Goal: Task Accomplishment & Management: Use online tool/utility

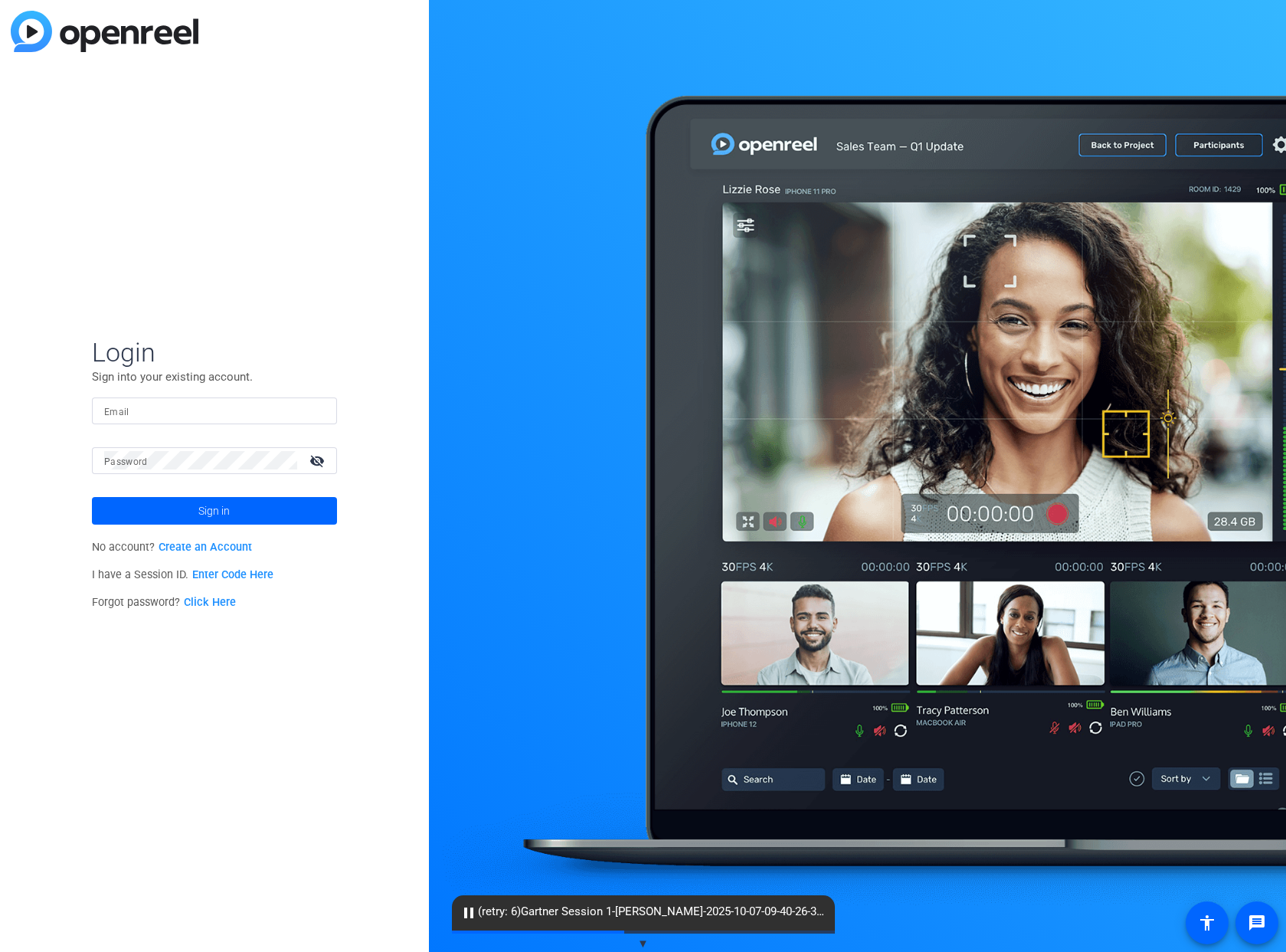
click at [221, 576] on link "Enter Code Here" at bounding box center [233, 575] width 81 height 13
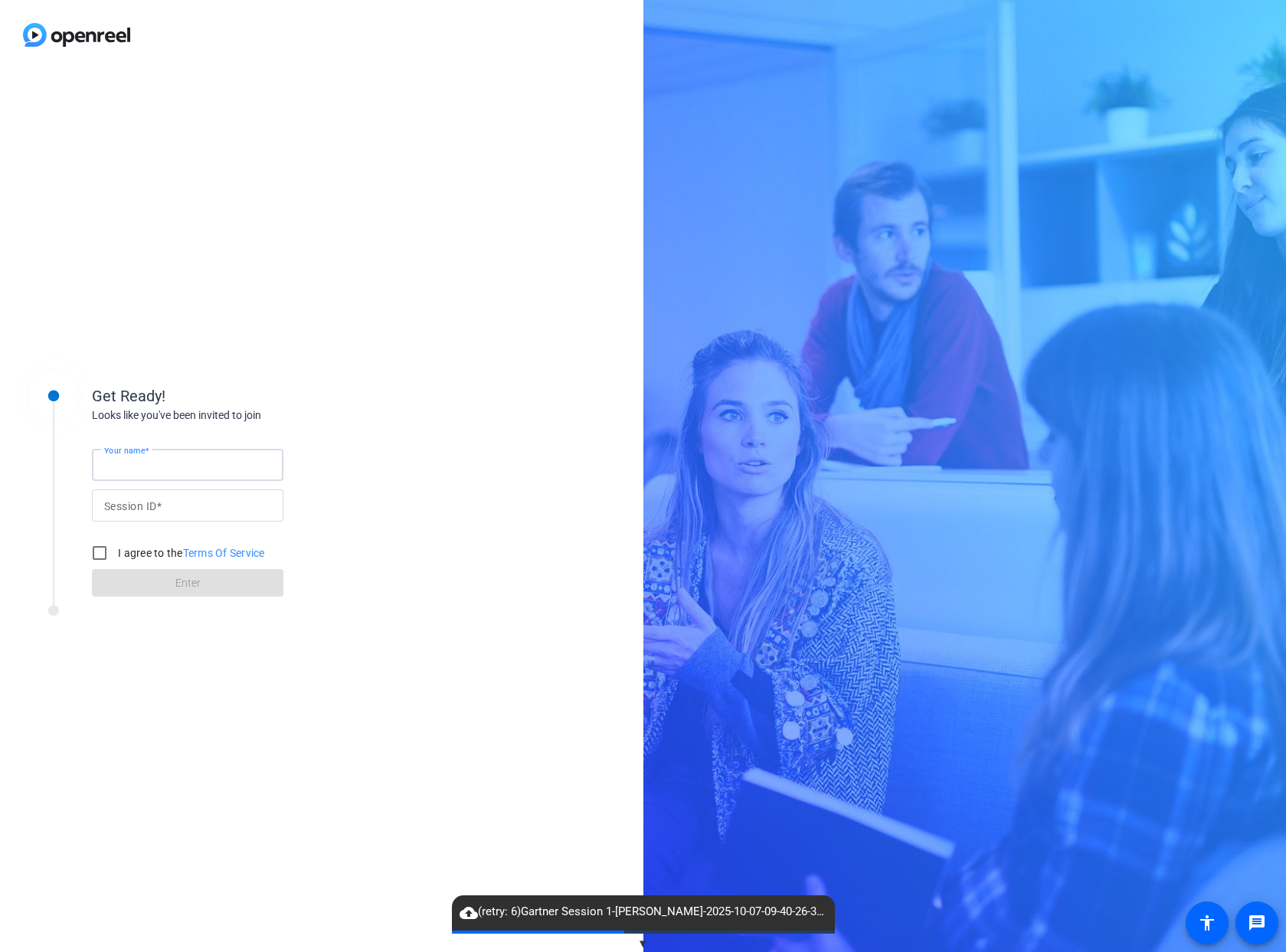
click at [168, 471] on input "Your name" at bounding box center [188, 465] width 167 height 19
type input "Angelika"
click at [197, 508] on input "Session ID" at bounding box center [188, 506] width 167 height 19
type input "VL3t"
click at [96, 550] on input "I agree to the Terms Of Service" at bounding box center [99, 553] width 30 height 30
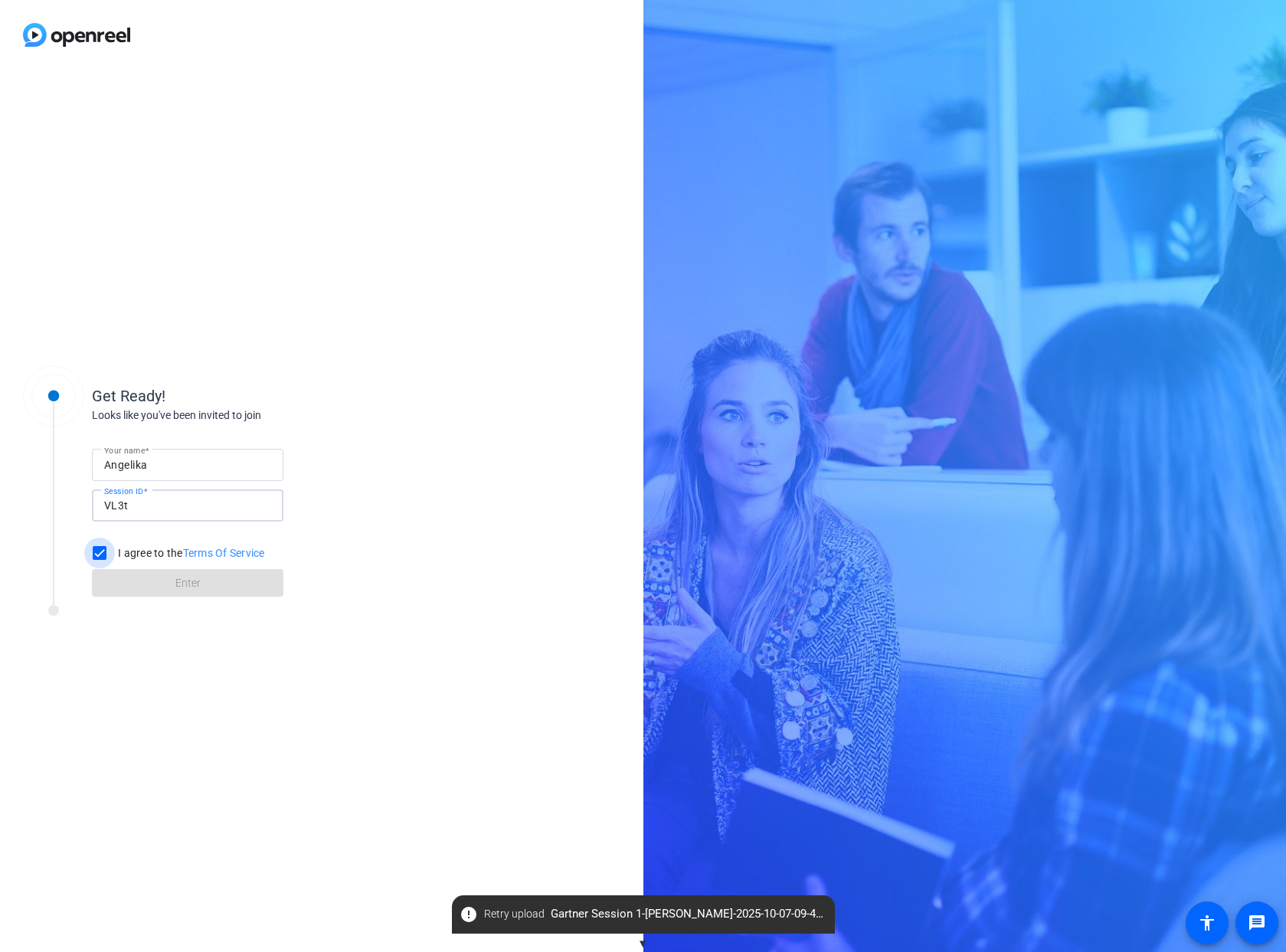
checkbox input "true"
click at [231, 592] on span at bounding box center [188, 582] width 192 height 37
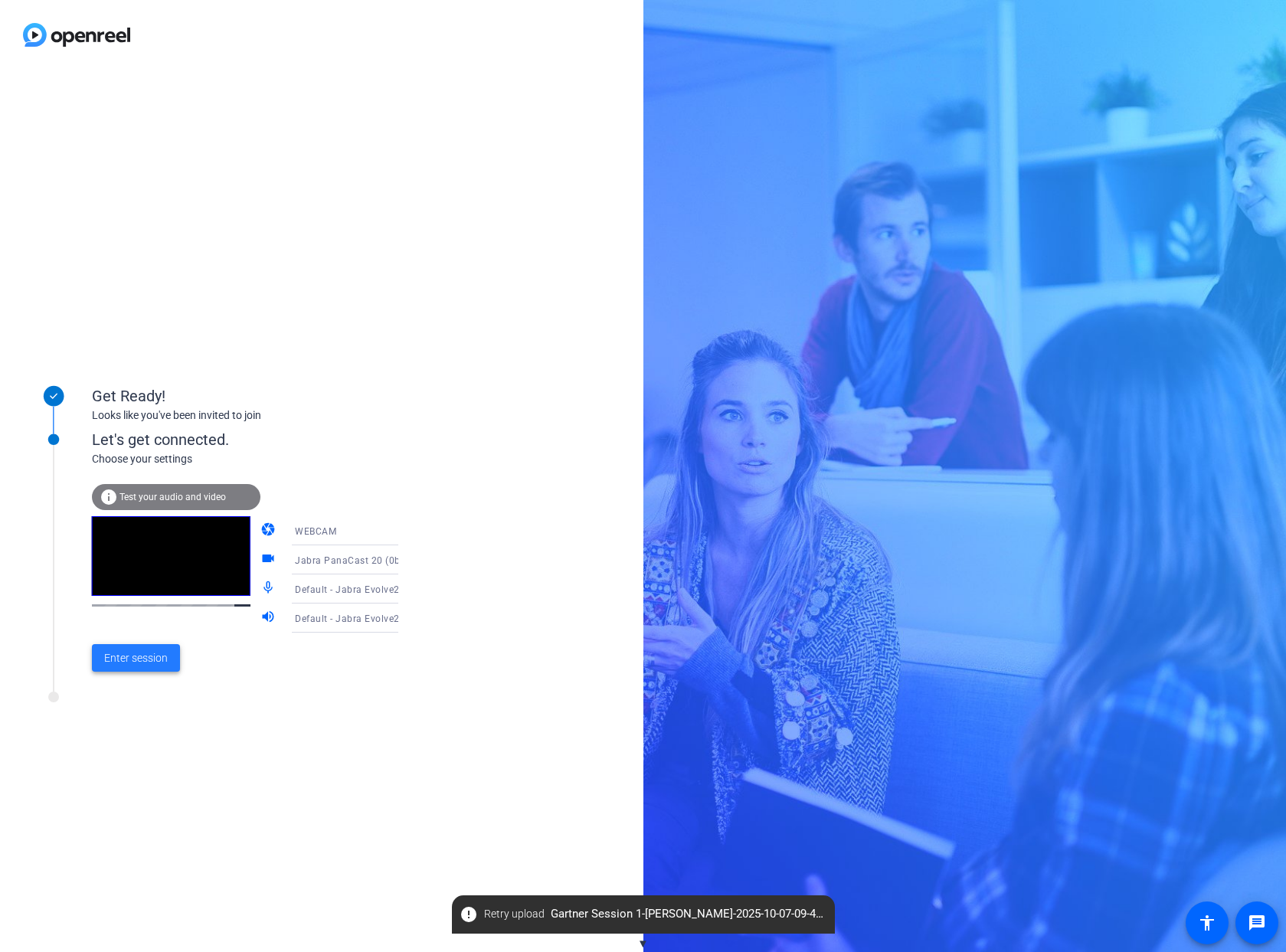
click at [115, 657] on span "Enter session" at bounding box center [136, 658] width 64 height 16
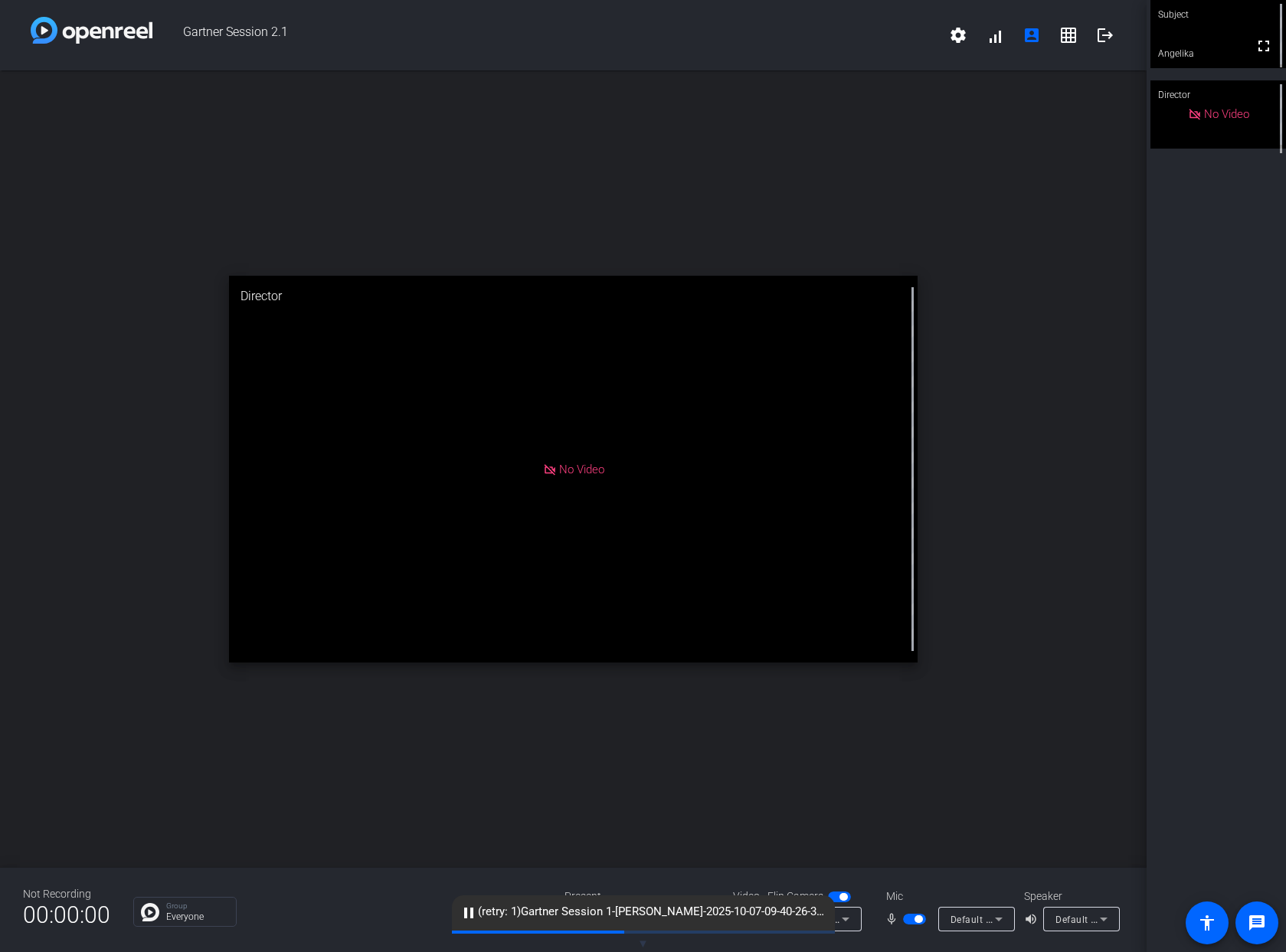
click at [472, 918] on mat-icon "pause" at bounding box center [469, 913] width 19 height 19
click at [296, 932] on div "Not Recording 00:00:00 Group Everyone Present screen_share_outline Source Video…" at bounding box center [573, 910] width 1146 height 84
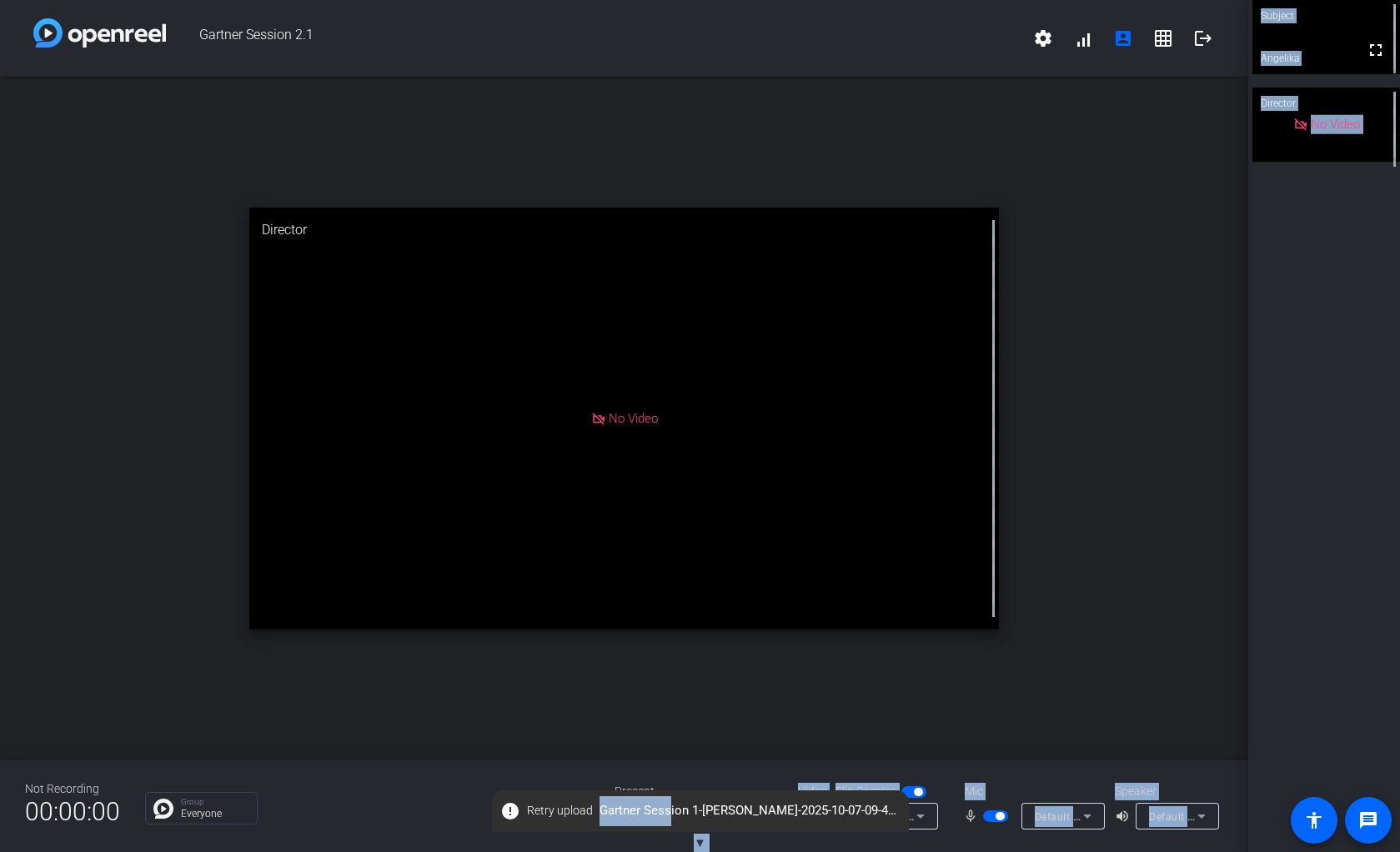
drag, startPoint x: 665, startPoint y: 804, endPoint x: 683, endPoint y: 844, distance: 43.9
click at [683, 840] on openreel-root "Gartner Session 2.1 settings signal_cellular_alt account_box grid_on logout ope…" at bounding box center [700, 426] width 1400 height 852
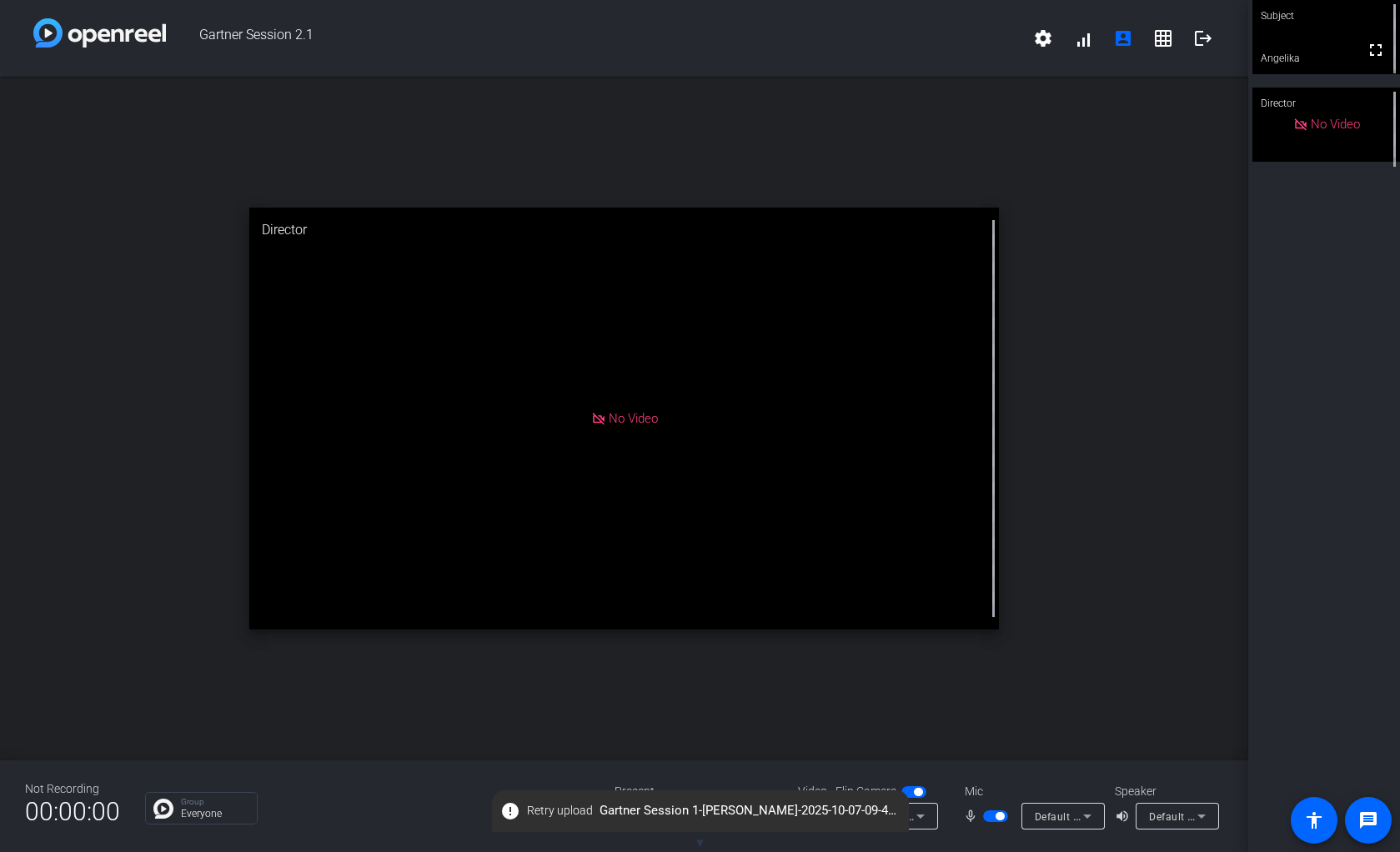
click at [384, 730] on div "open_in_new Director No Video" at bounding box center [624, 418] width 1248 height 683
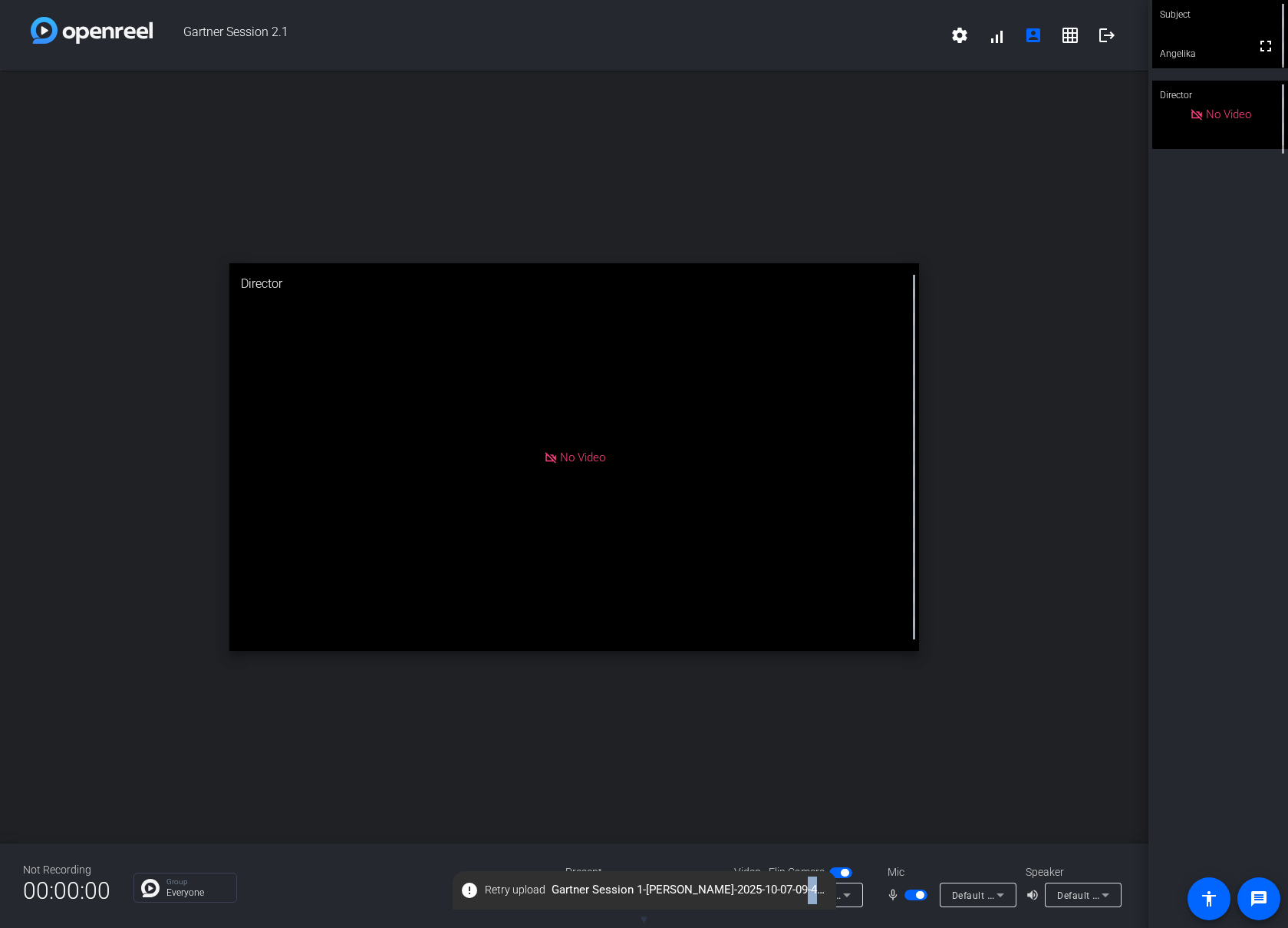
drag, startPoint x: 788, startPoint y: 903, endPoint x: 776, endPoint y: 925, distance: 25.1
click at [783, 912] on openreel-root "Gartner Session 2.1 settings signal_cellular_alt account_box grid_on logout ope…" at bounding box center [644, 464] width 1288 height 928
click at [322, 873] on openreel-chat-list "Group Everyone" at bounding box center [338, 885] width 409 height 34
click at [641, 922] on span "▼" at bounding box center [644, 919] width 12 height 14
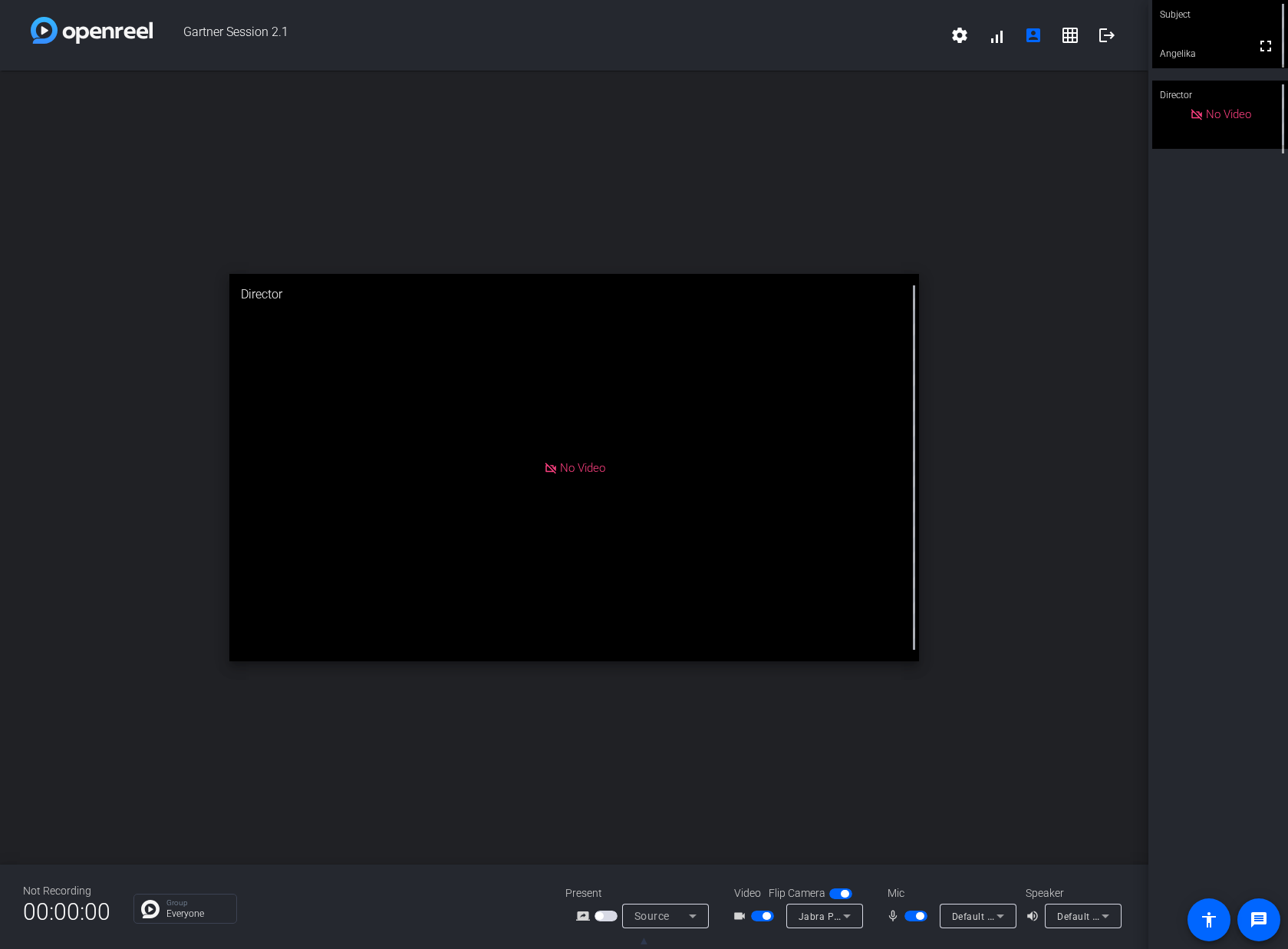
click at [692, 916] on icon at bounding box center [693, 916] width 8 height 4
click at [678, 856] on span "Screen Sharing" at bounding box center [662, 858] width 66 height 19
click at [600, 915] on span "button" at bounding box center [599, 916] width 8 height 8
click at [669, 924] on div "Screen Sharing" at bounding box center [662, 916] width 55 height 20
click at [981, 744] on div at bounding box center [644, 474] width 1288 height 949
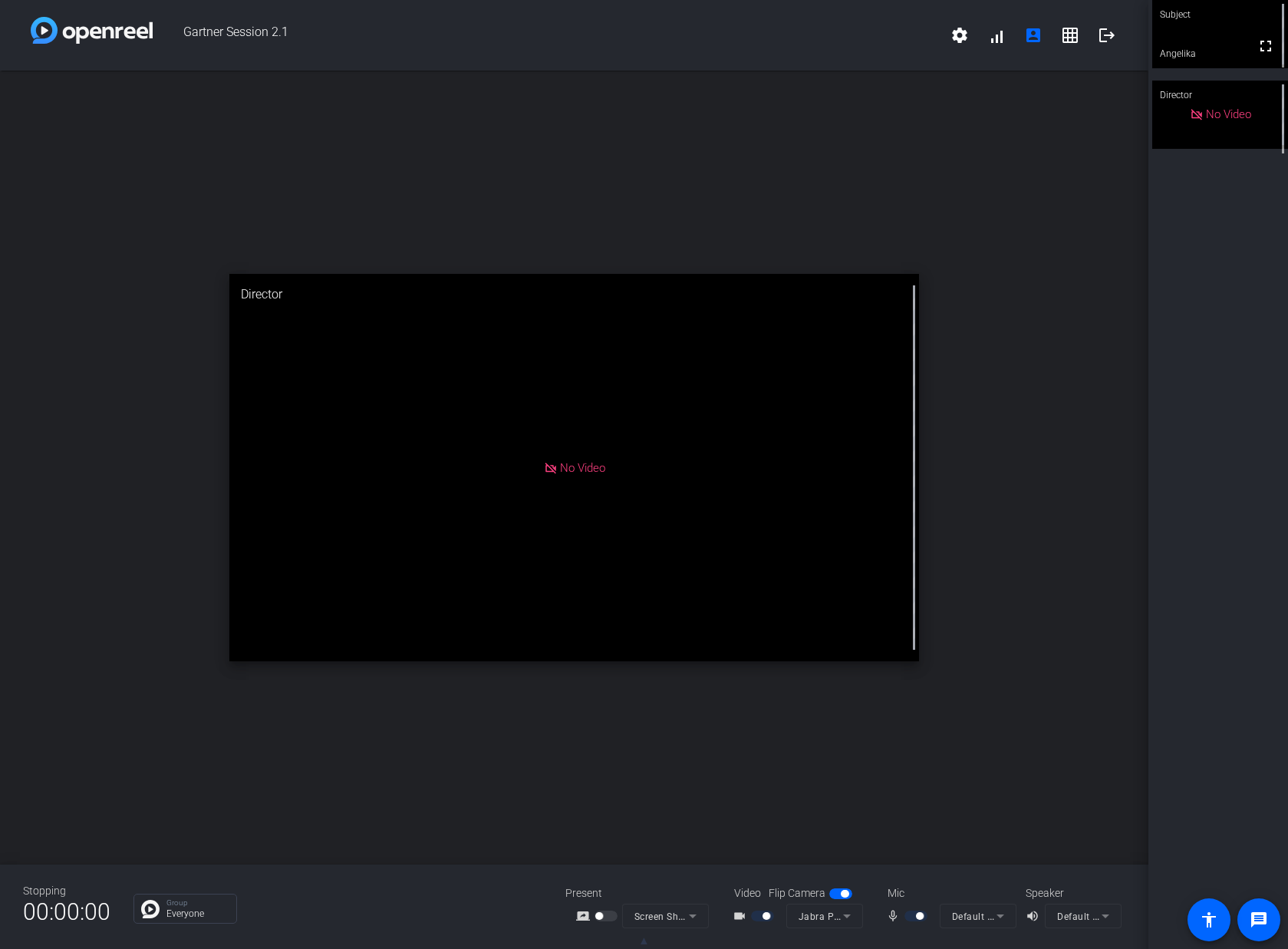
click at [603, 919] on div at bounding box center [607, 916] width 26 height 11
click at [673, 921] on mat-form-field "Screen Sharing" at bounding box center [665, 915] width 87 height 24
click at [590, 831] on div "open_in_new Director No Video" at bounding box center [574, 467] width 1148 height 794
click at [672, 920] on mat-form-field "Screen Sharing" at bounding box center [665, 915] width 87 height 24
click at [655, 921] on mat-form-field "Screen Sharing" at bounding box center [665, 915] width 87 height 24
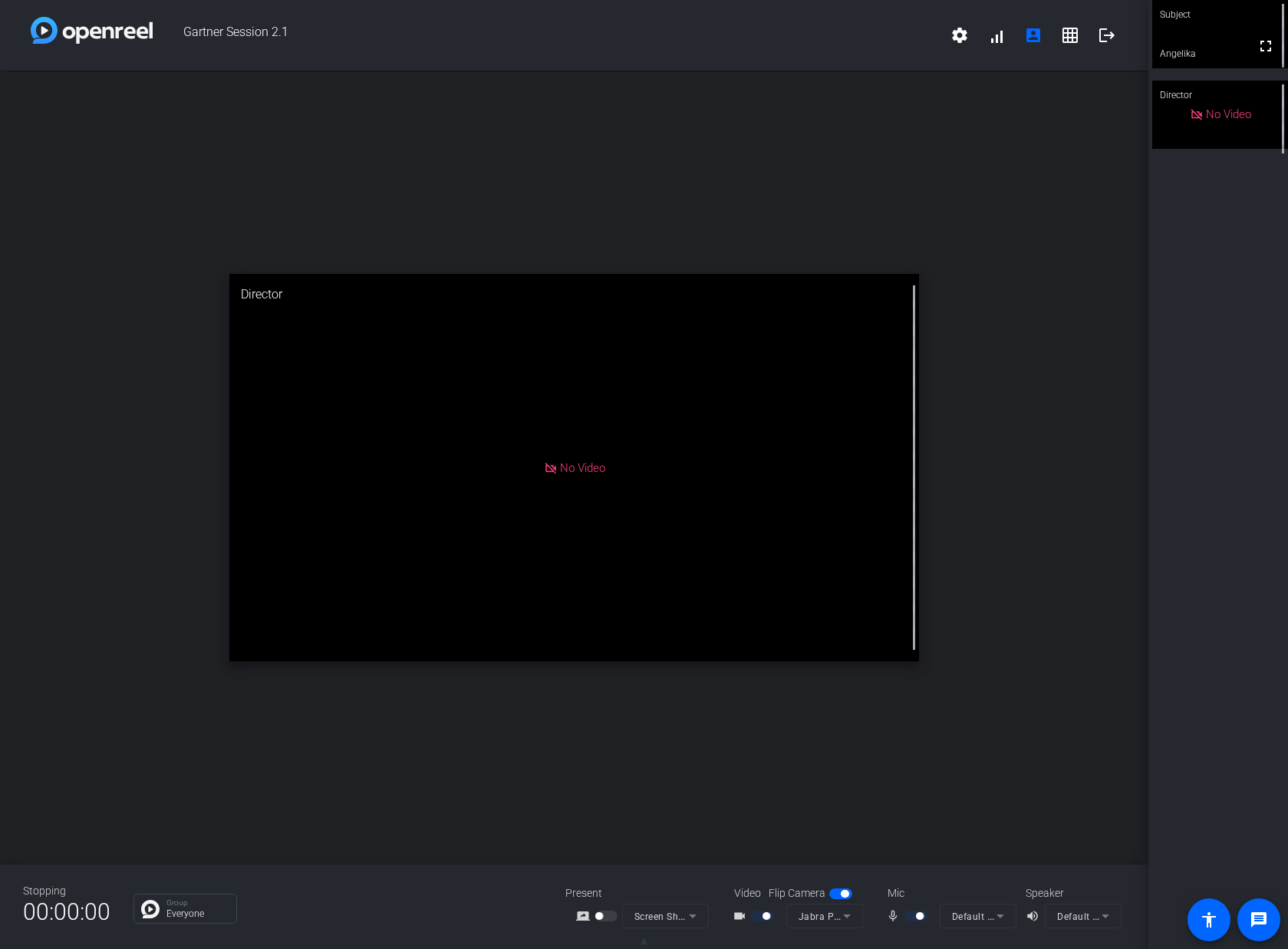
drag, startPoint x: 610, startPoint y: 915, endPoint x: 597, endPoint y: 919, distance: 13.6
click at [609, 915] on div at bounding box center [607, 916] width 26 height 11
click at [663, 933] on div at bounding box center [665, 937] width 87 height 17
click at [611, 928] on div "screen_share_outline Screen Sharing" at bounding box center [642, 915] width 153 height 24
click at [491, 815] on div "open_in_new Director No Video" at bounding box center [574, 467] width 1148 height 794
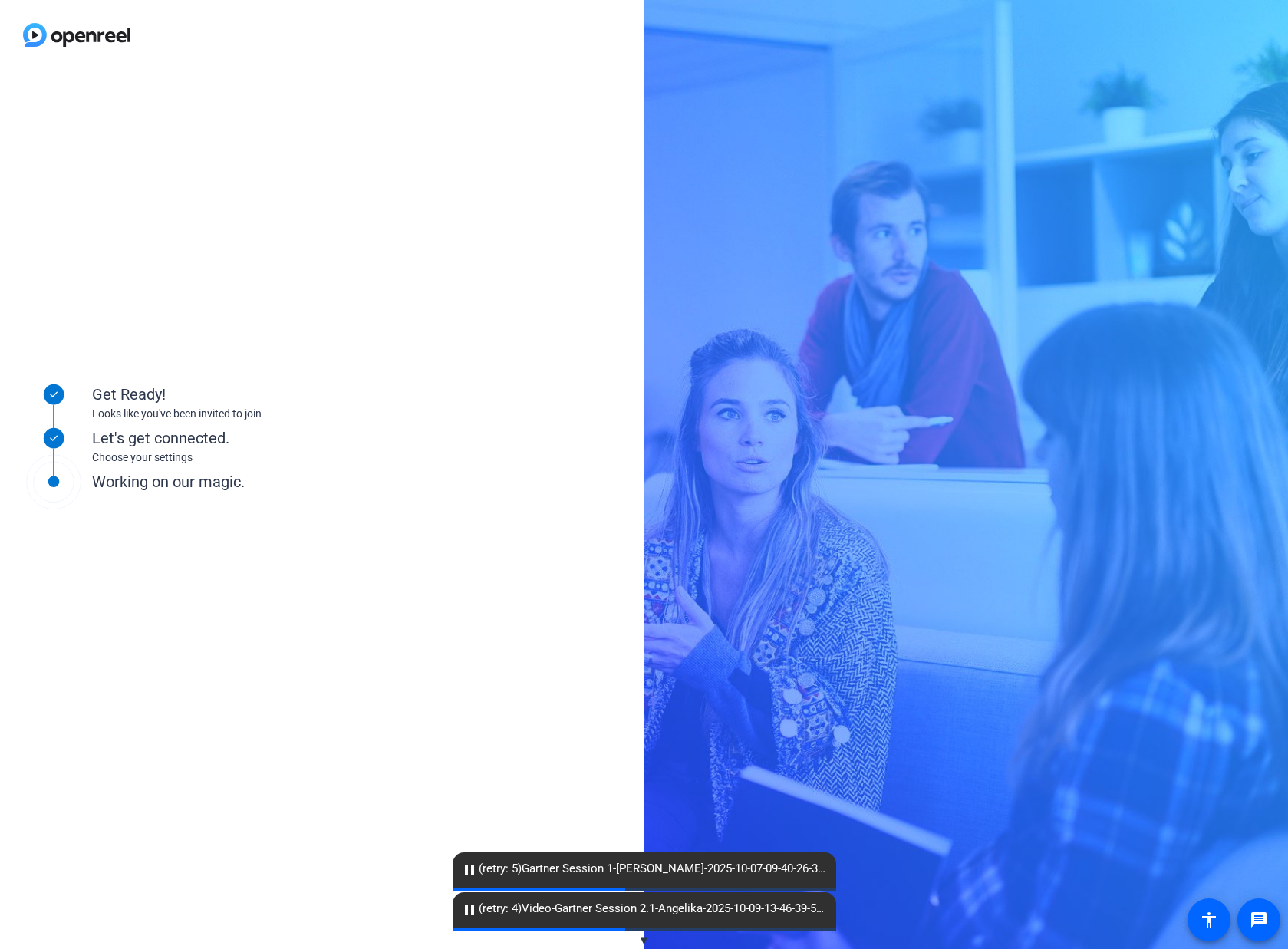
click at [470, 871] on mat-icon "pause" at bounding box center [469, 870] width 19 height 19
click at [471, 908] on mat-icon "pause" at bounding box center [469, 910] width 19 height 19
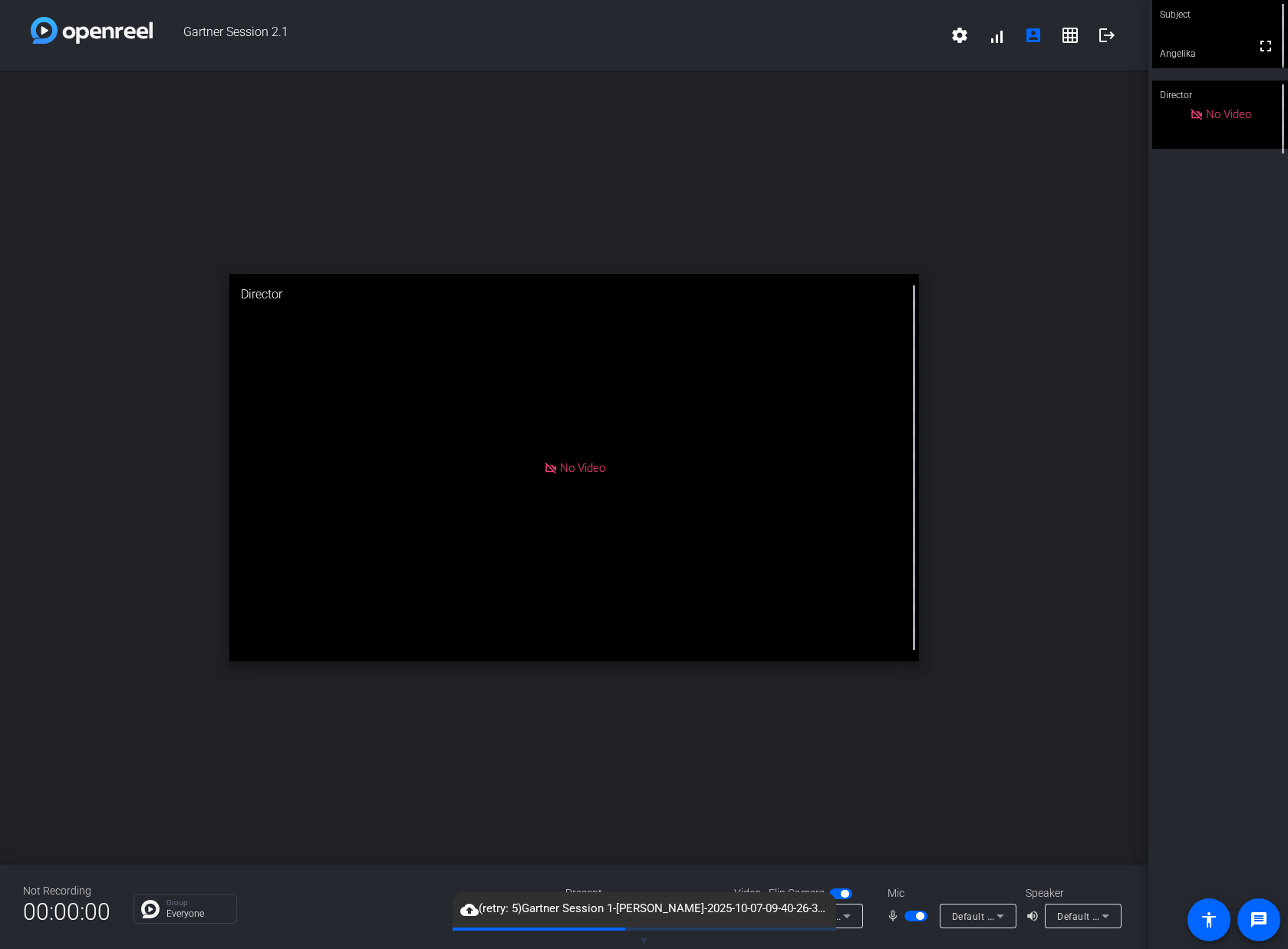
click at [648, 939] on span "▼" at bounding box center [644, 940] width 12 height 14
click at [601, 919] on button "button" at bounding box center [605, 916] width 23 height 11
click at [646, 941] on span "▲" at bounding box center [644, 940] width 12 height 14
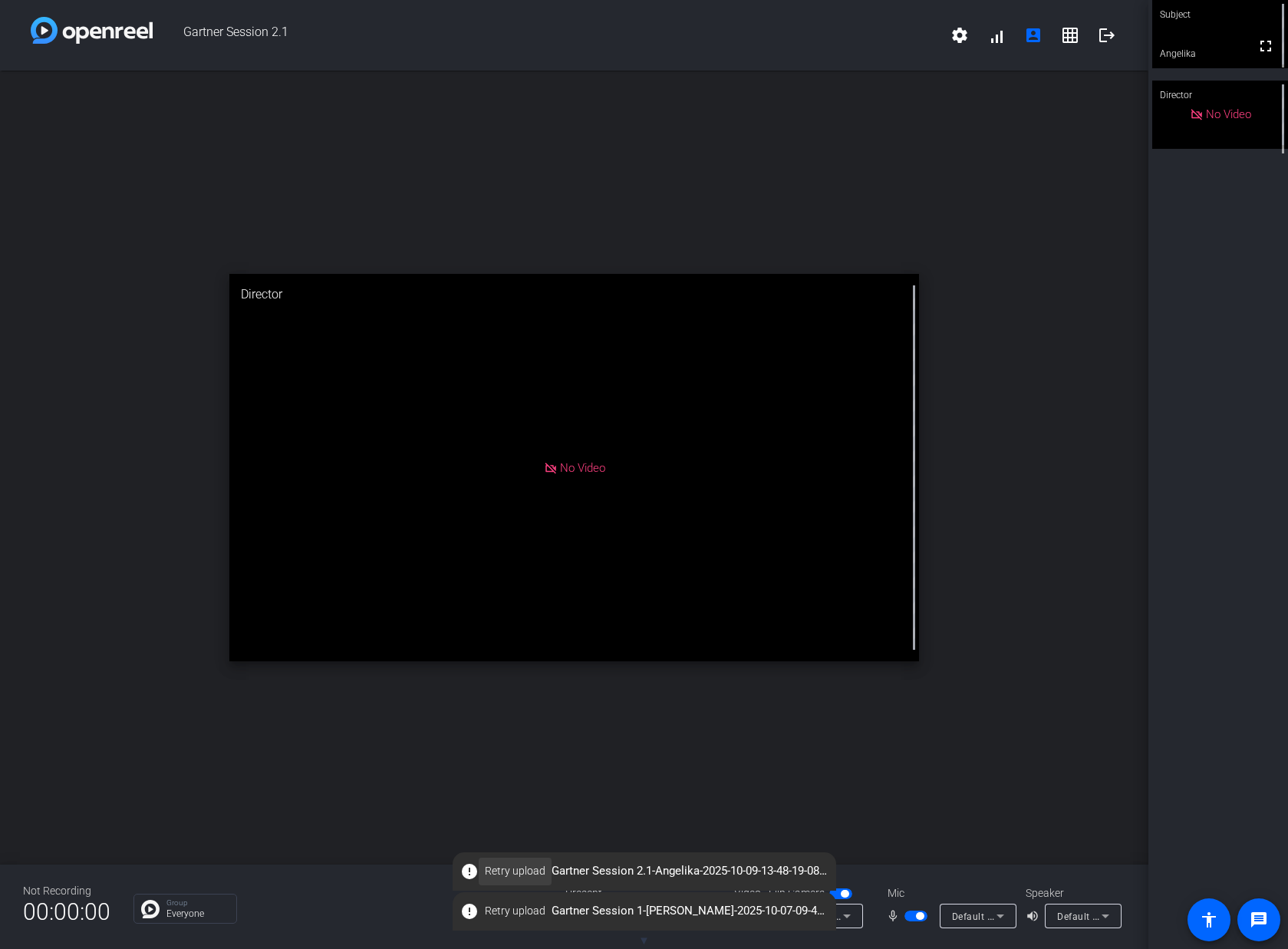
click at [511, 874] on span "Retry upload" at bounding box center [516, 871] width 61 height 16
click at [644, 941] on span "▼" at bounding box center [644, 940] width 12 height 14
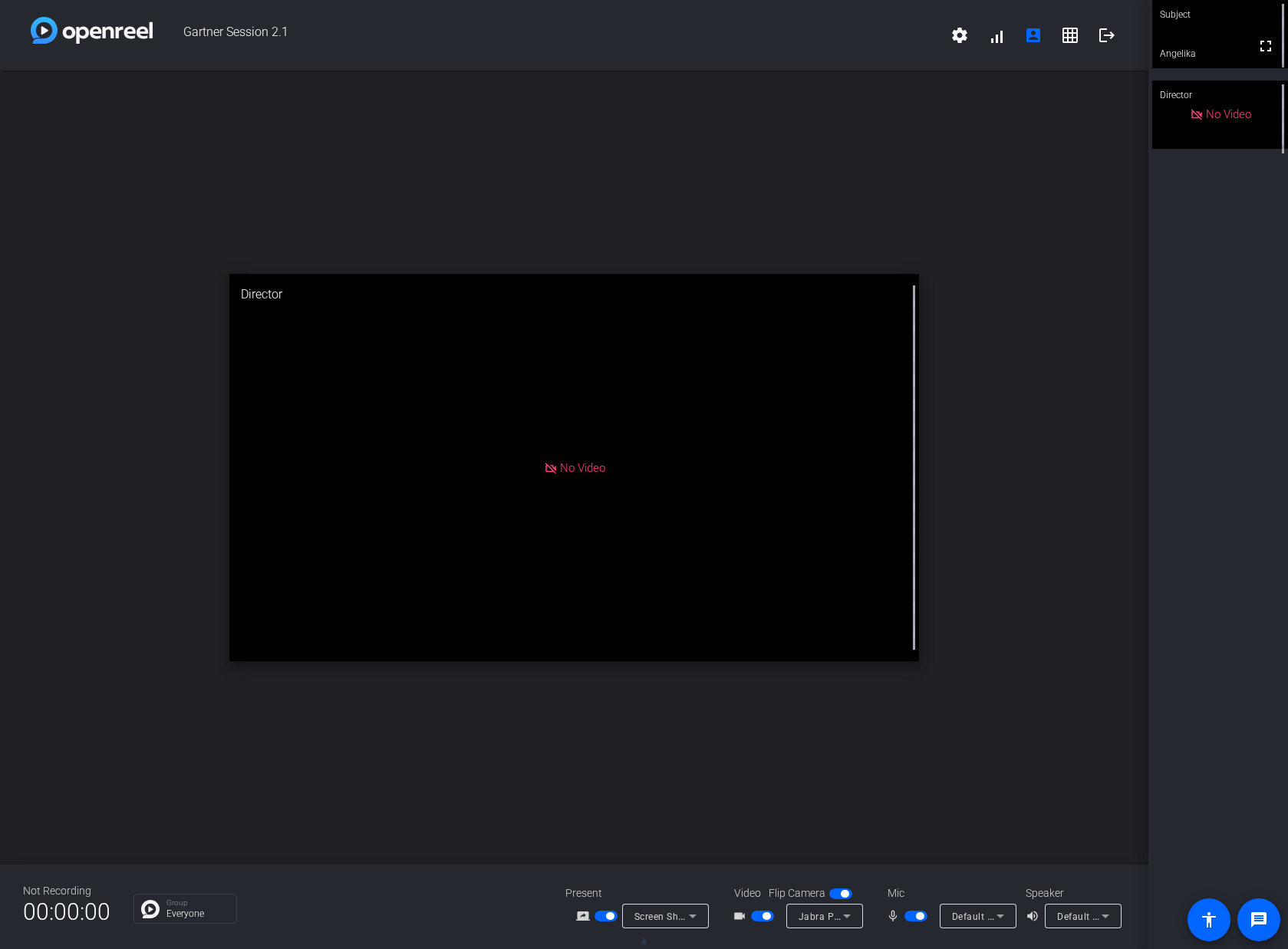
click at [683, 915] on icon at bounding box center [693, 916] width 19 height 19
click at [688, 863] on span "Screen Sharing" at bounding box center [662, 858] width 66 height 19
click at [681, 918] on span "Screen Sharing" at bounding box center [668, 916] width 67 height 12
click at [662, 864] on span "Screen Sharing" at bounding box center [662, 858] width 66 height 19
click at [658, 868] on div "Not Recording 00:00:00 Group Everyone Present screen_share_outline Screen Shari…" at bounding box center [574, 907] width 1148 height 84
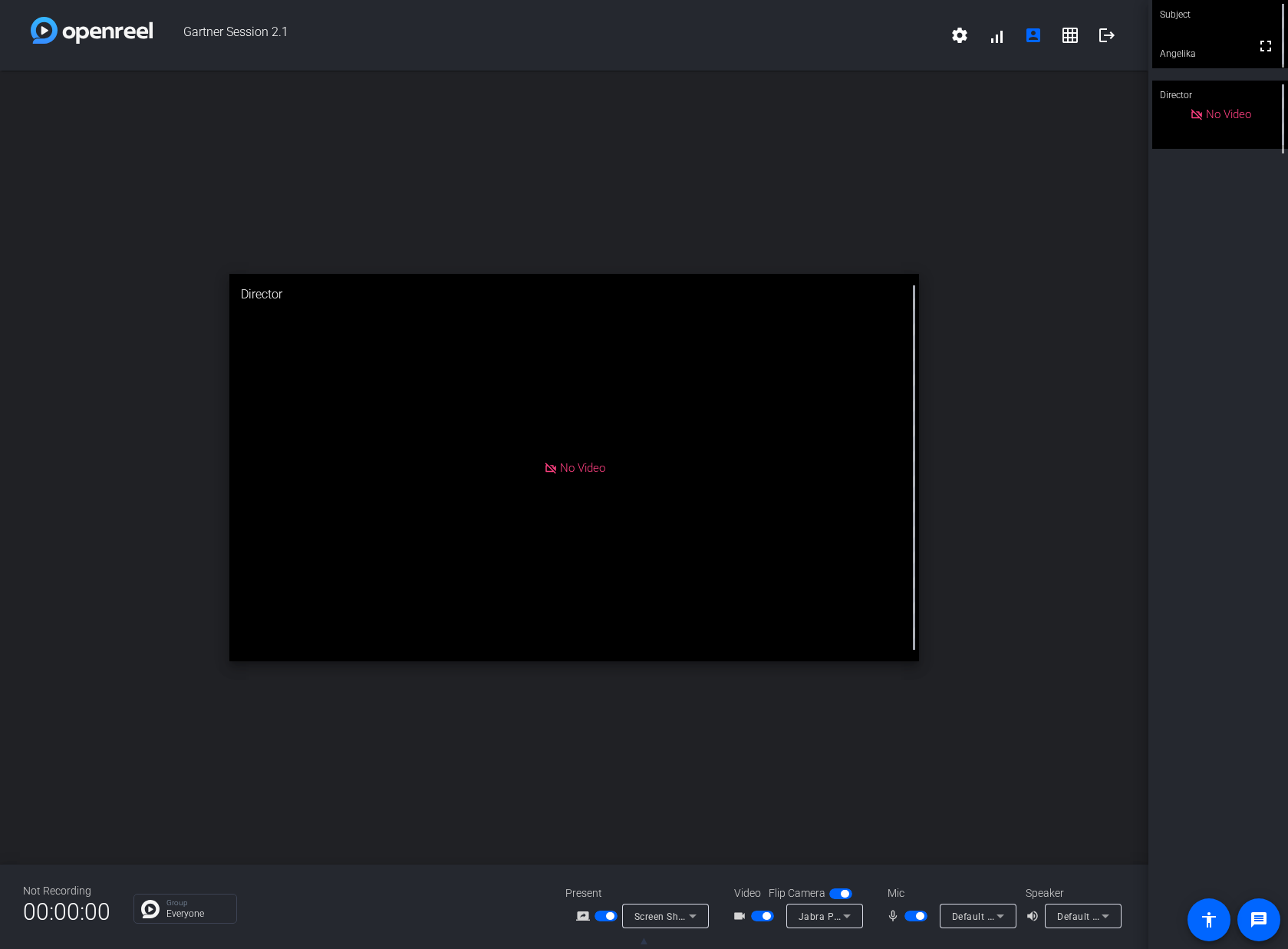
click at [108, 130] on div "open_in_new Director No Video" at bounding box center [574, 467] width 1148 height 794
click at [569, 186] on div "open_in_new Director No Video" at bounding box center [574, 467] width 1148 height 794
click at [671, 908] on div "Screen Sharing" at bounding box center [662, 916] width 55 height 20
click at [812, 715] on div at bounding box center [644, 474] width 1288 height 949
click at [654, 924] on div "Screen Sharing" at bounding box center [662, 916] width 55 height 20
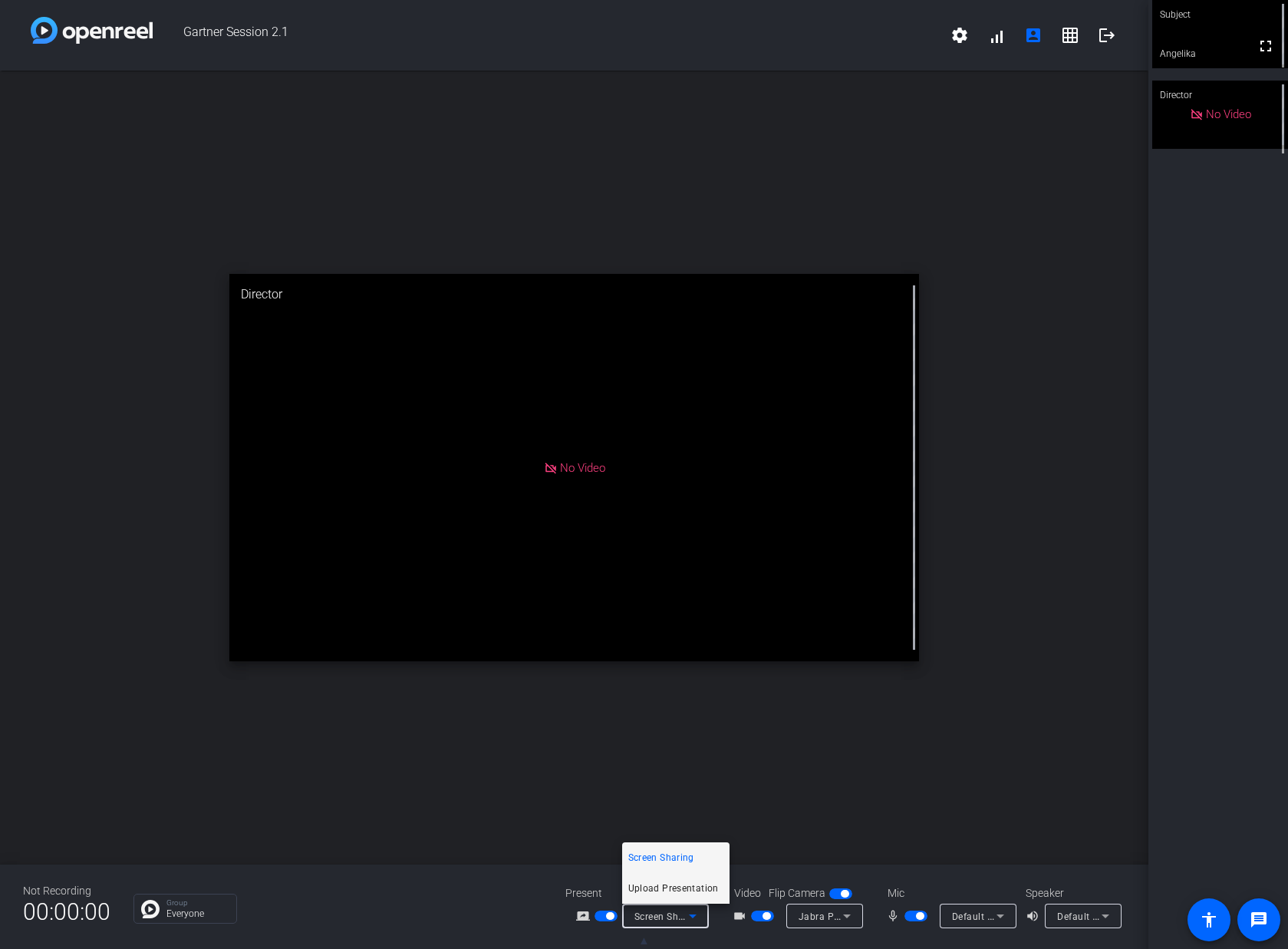
click at [657, 894] on span "Upload Presentation" at bounding box center [674, 889] width 91 height 19
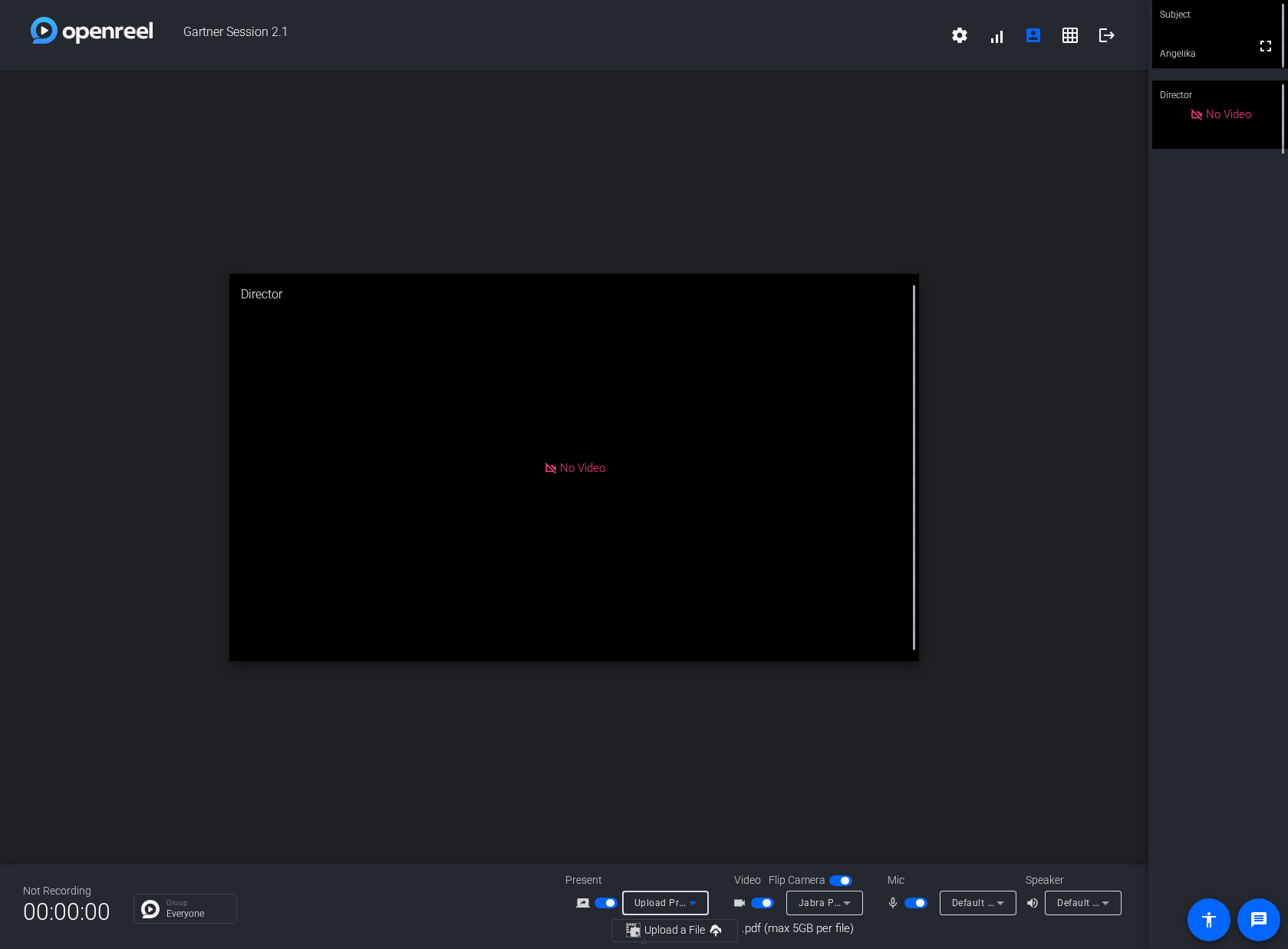
click at [668, 894] on div "Upload Presentation" at bounding box center [662, 902] width 55 height 20
click at [669, 847] on span "Screen Sharing" at bounding box center [662, 845] width 66 height 19
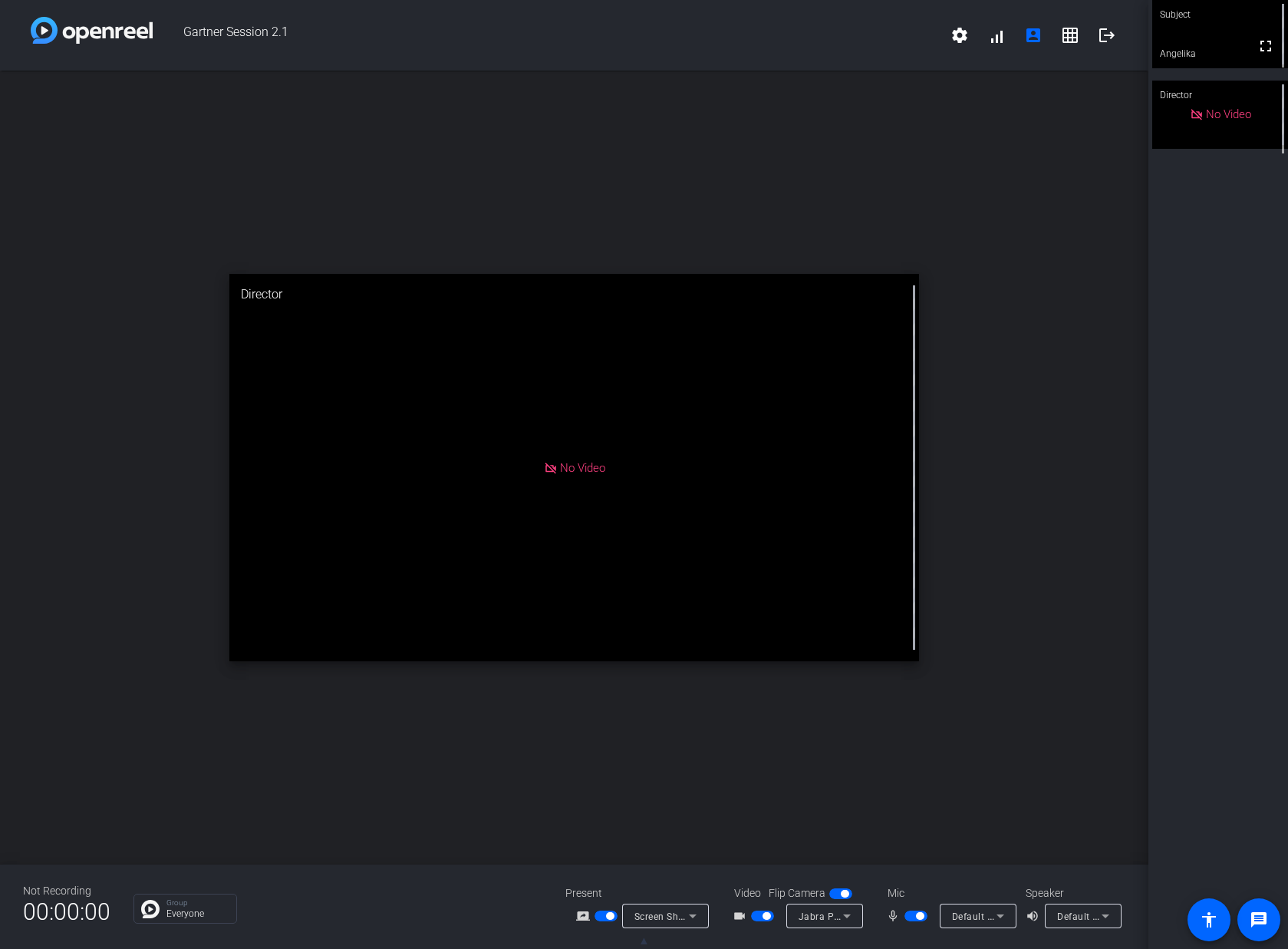
click at [646, 940] on span "▲" at bounding box center [644, 940] width 12 height 14
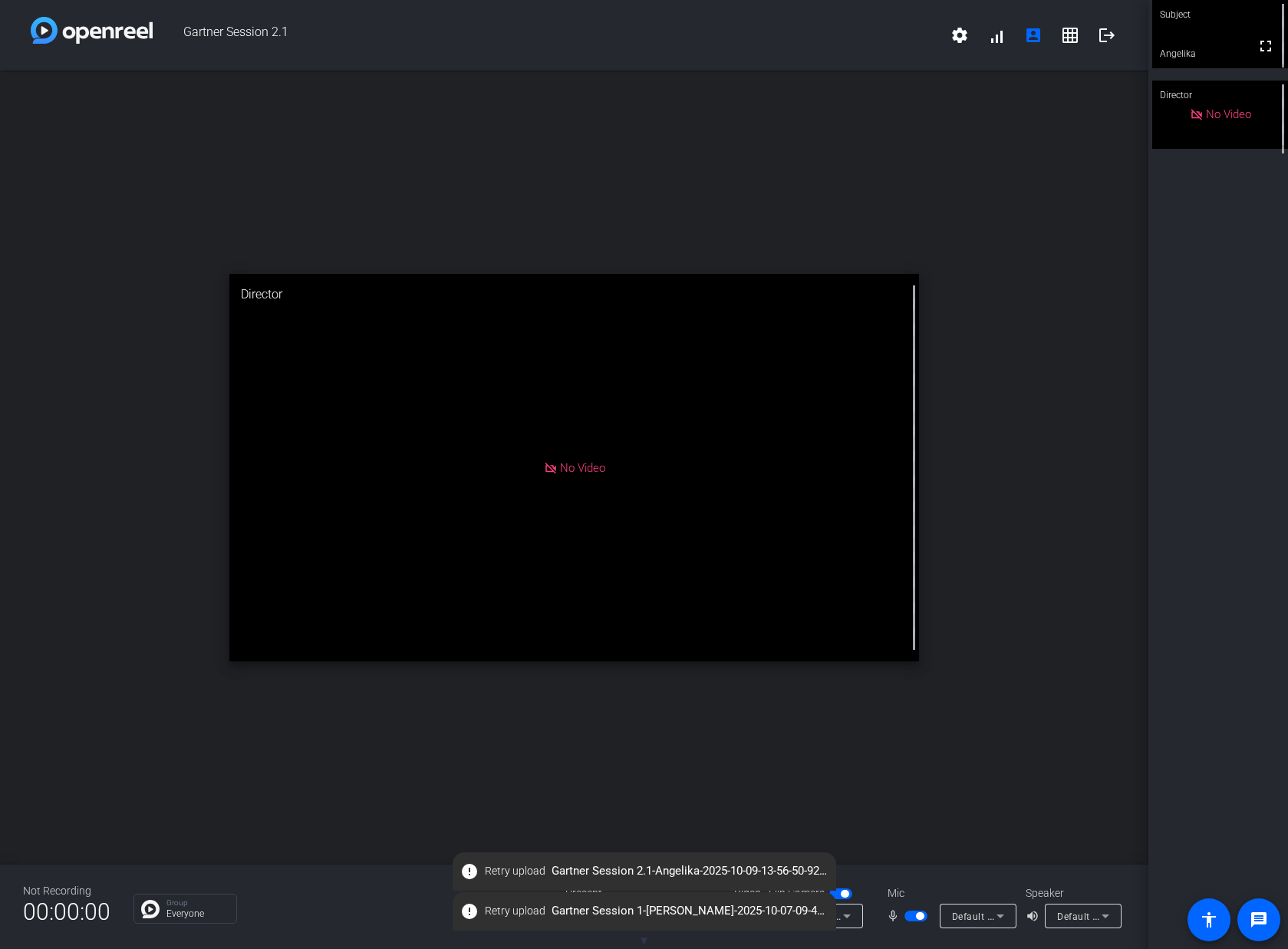
click at [439, 780] on div "open_in_new Director No Video" at bounding box center [574, 467] width 1148 height 794
click at [647, 937] on span "▼" at bounding box center [644, 940] width 12 height 14
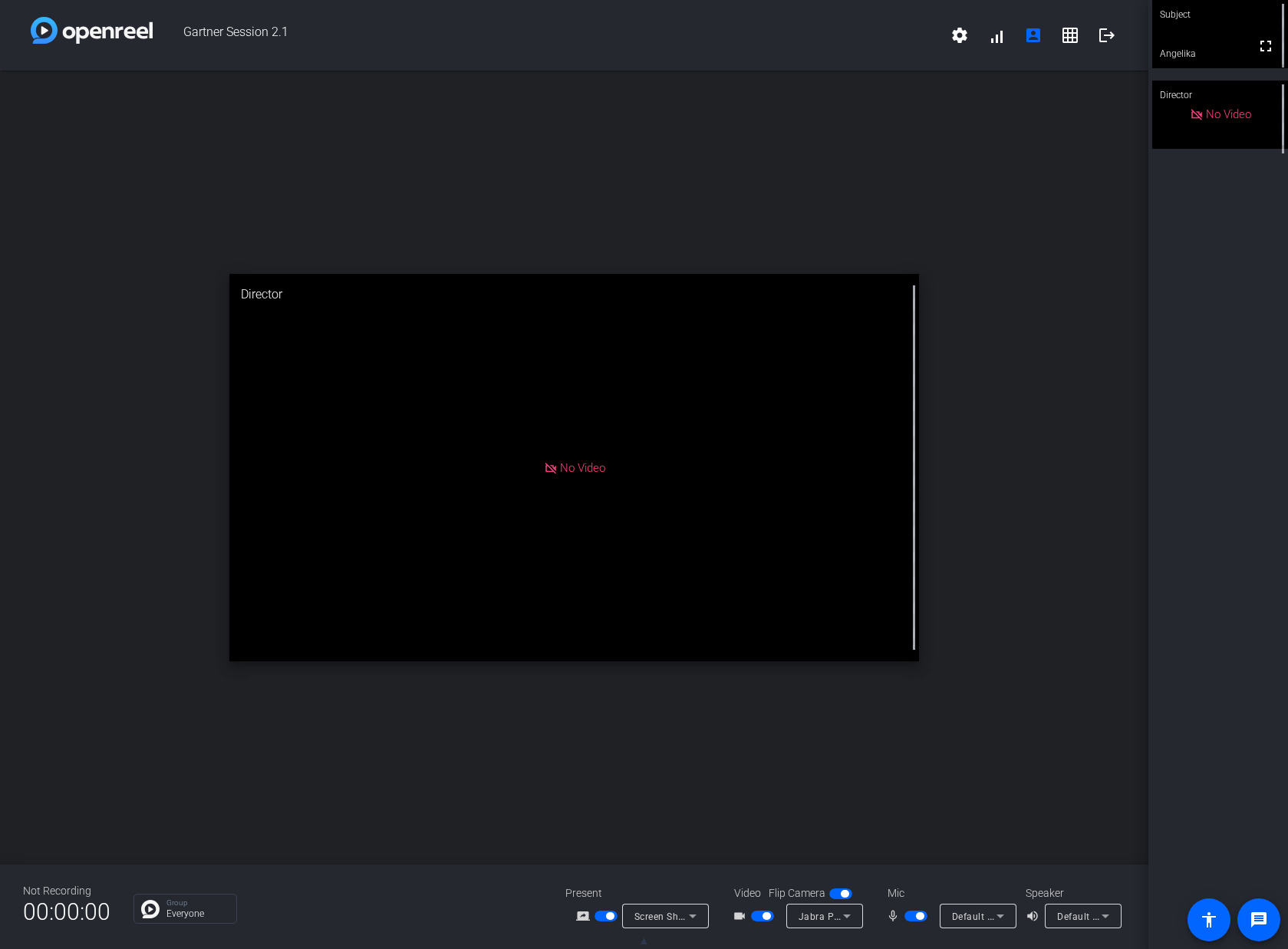
click at [694, 772] on div "open_in_new Director No Video" at bounding box center [574, 467] width 1148 height 794
click at [643, 944] on span "▲" at bounding box center [644, 940] width 12 height 14
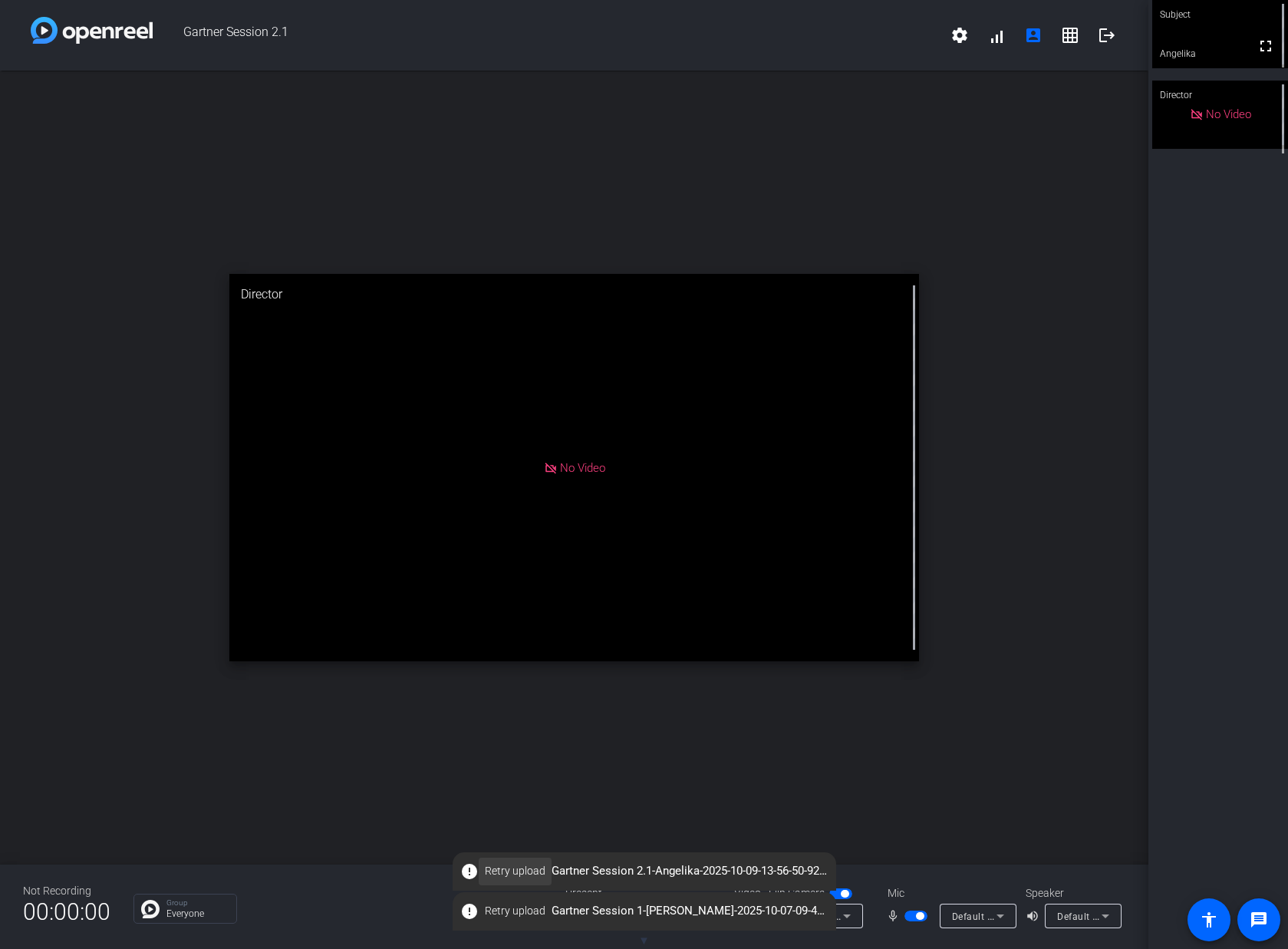
click at [507, 879] on span "Retry upload" at bounding box center [516, 871] width 61 height 16
click at [643, 939] on span "▼" at bounding box center [644, 940] width 12 height 14
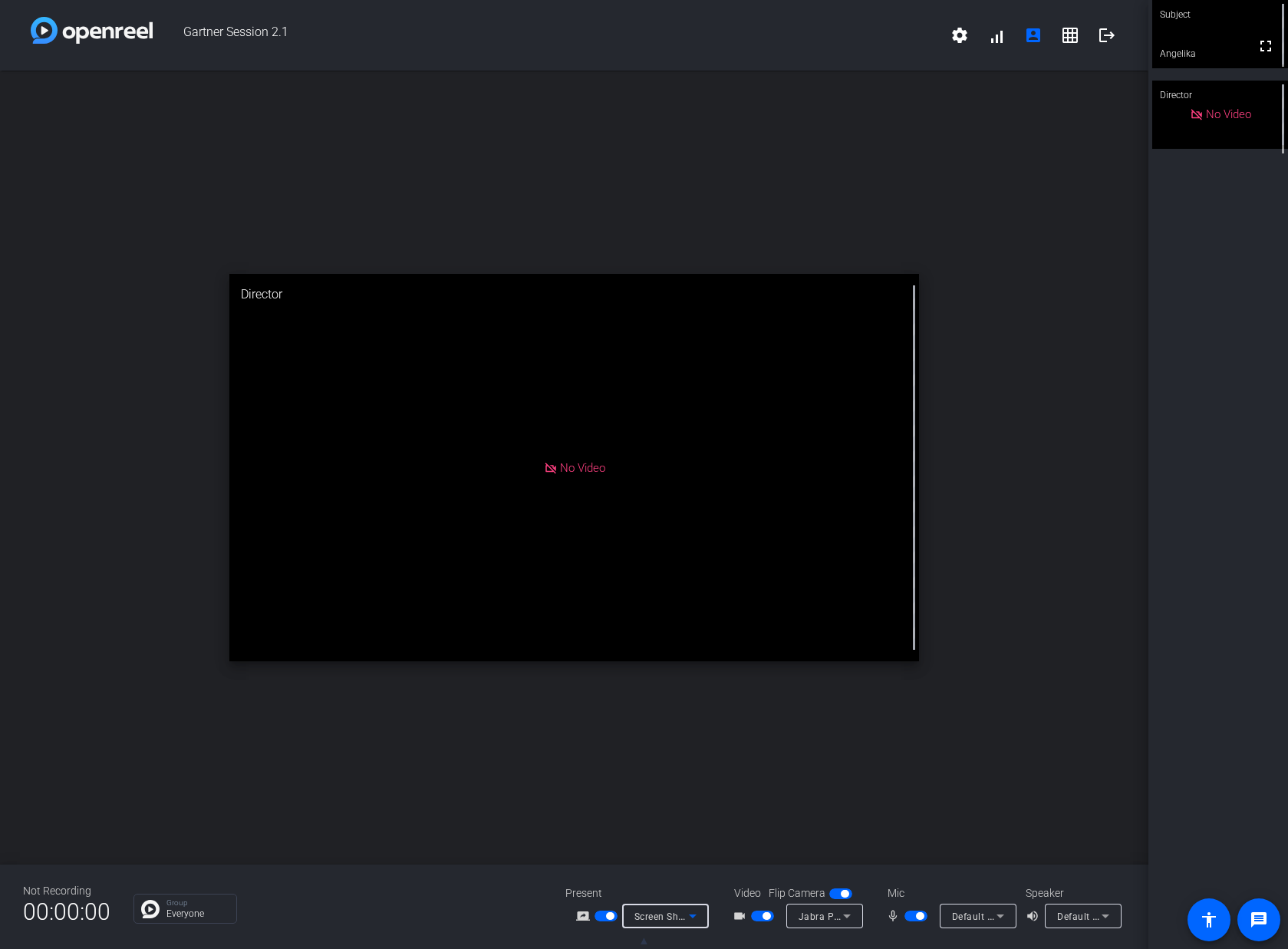
click at [697, 919] on icon at bounding box center [693, 916] width 19 height 19
click at [690, 886] on span "Upload Presentation" at bounding box center [674, 889] width 91 height 19
click at [685, 904] on icon at bounding box center [693, 903] width 19 height 19
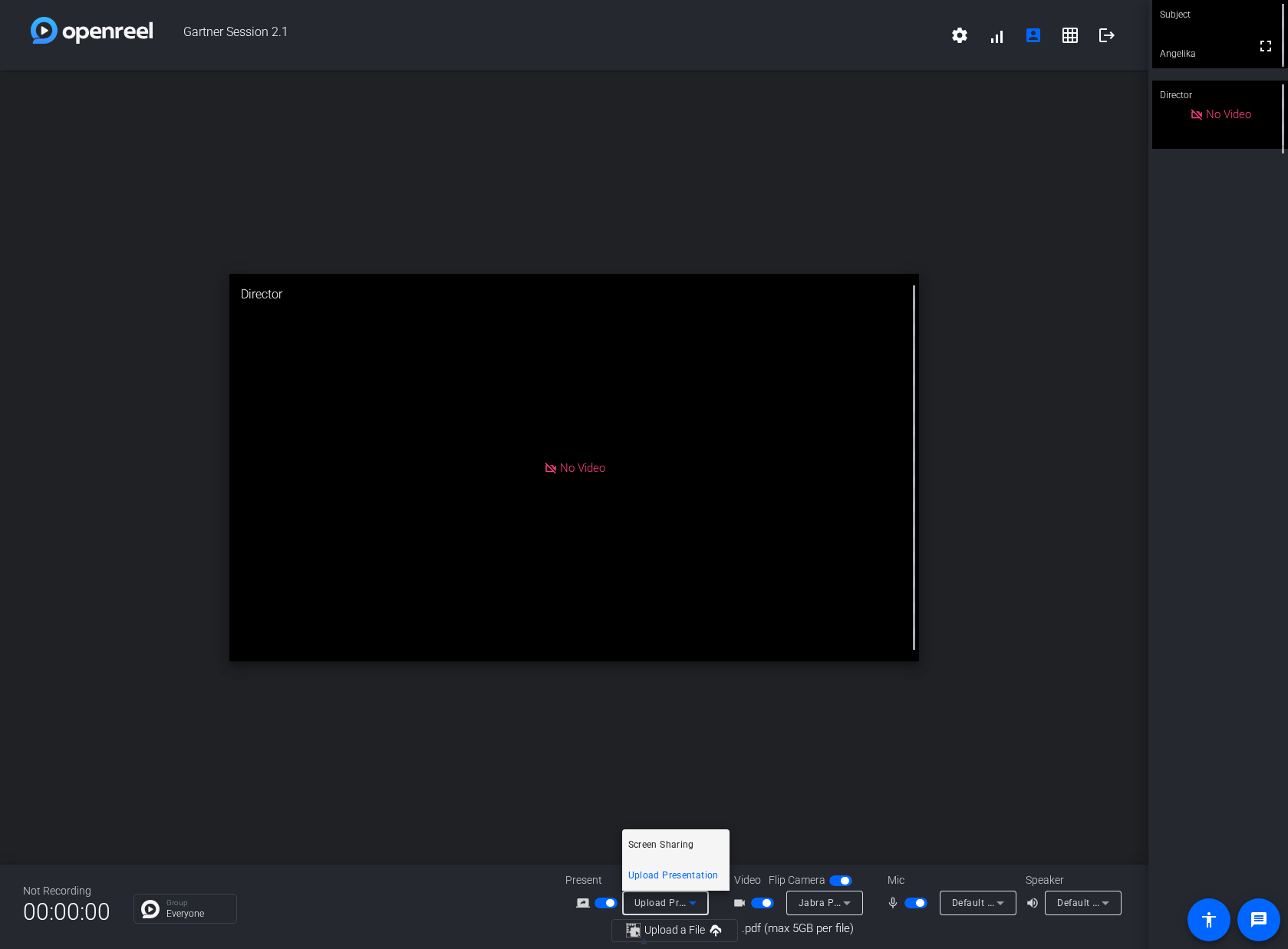
click at [685, 837] on span "Screen Sharing" at bounding box center [662, 845] width 66 height 19
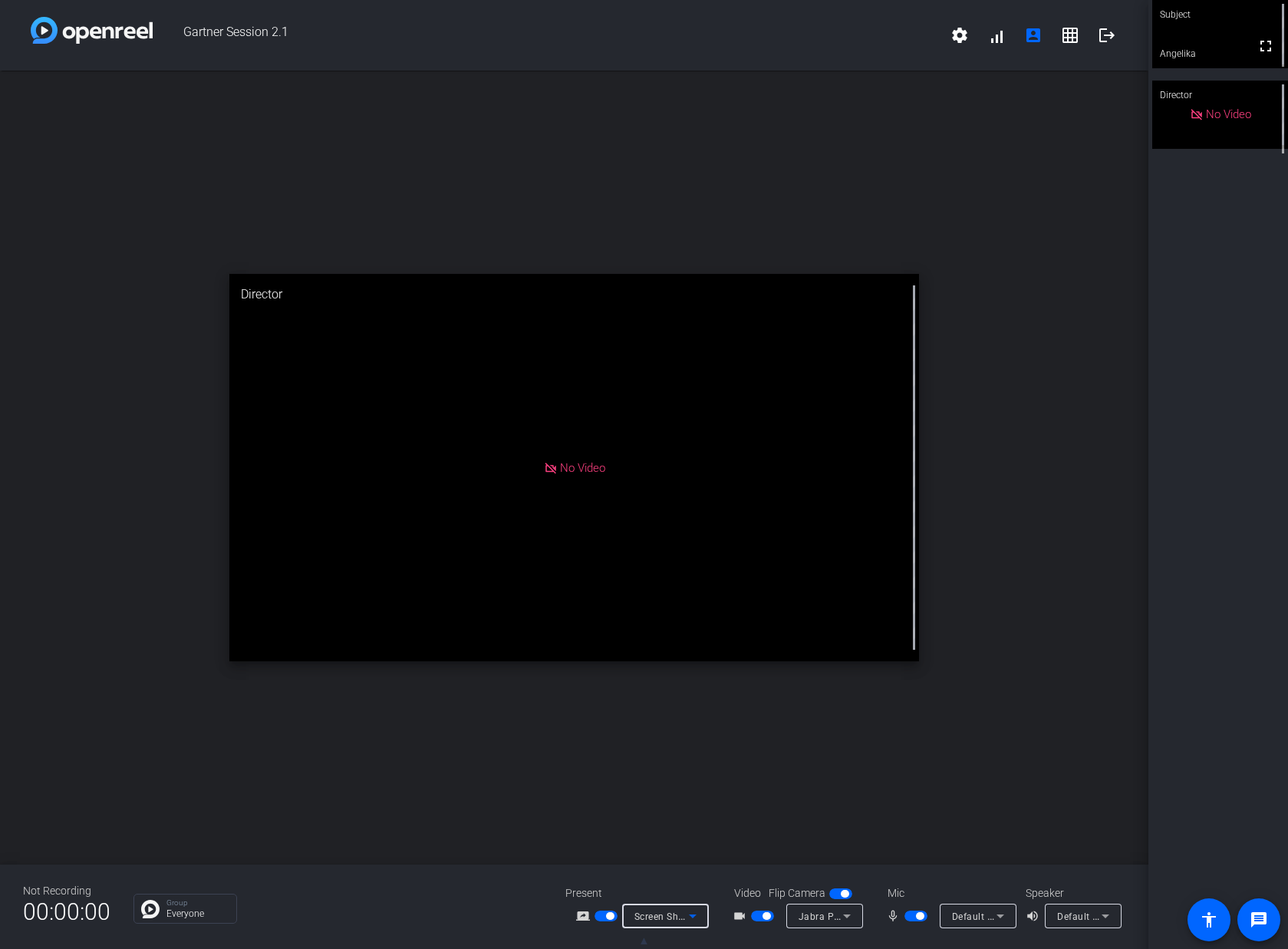
click at [695, 920] on icon at bounding box center [693, 916] width 19 height 19
click at [683, 893] on span "Upload Presentation" at bounding box center [674, 889] width 91 height 19
click at [644, 940] on span "▲" at bounding box center [644, 940] width 12 height 14
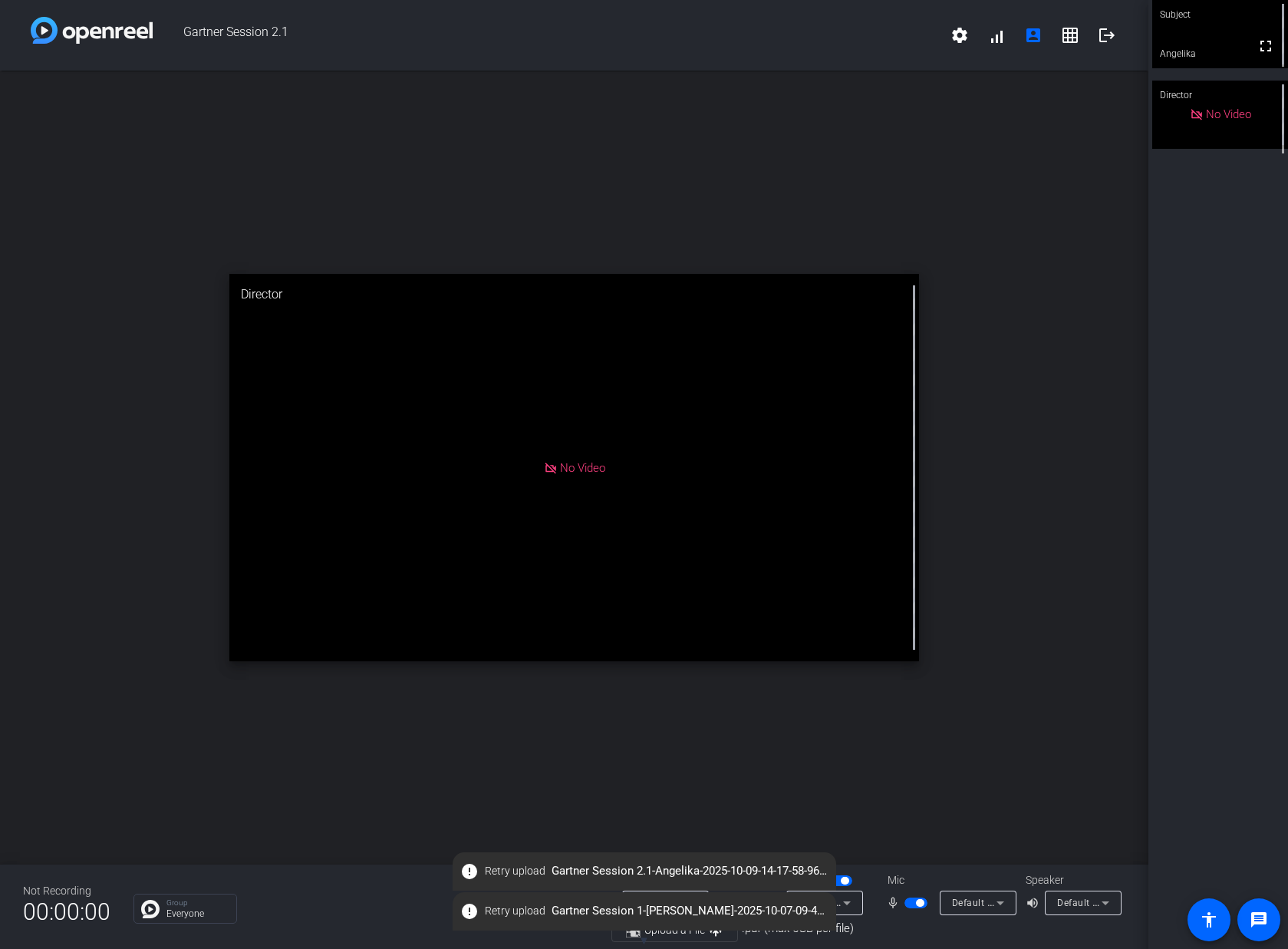
click at [631, 876] on span "error Retry upload Gartner Session 2.1-Angelika-2025-10-09-14-17-58-961-0.webm" at bounding box center [644, 871] width 384 height 27
click at [488, 869] on span "Retry upload" at bounding box center [516, 871] width 61 height 16
click at [645, 940] on span "▼" at bounding box center [644, 940] width 12 height 14
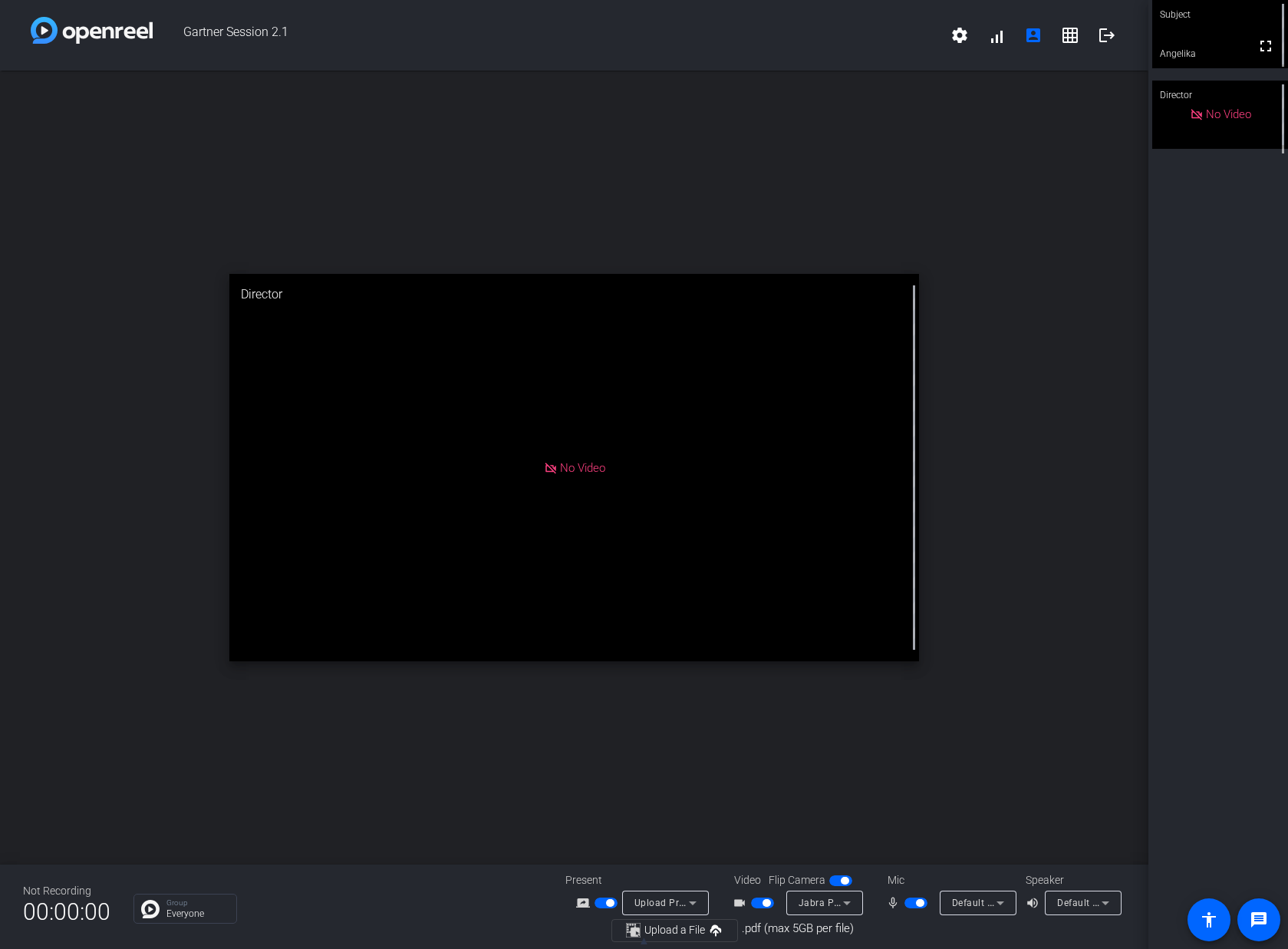
click at [658, 901] on span "Upload Presentation" at bounding box center [680, 902] width 93 height 12
click at [662, 843] on span "Screen Sharing" at bounding box center [662, 845] width 66 height 19
click at [681, 912] on span "Screen Sharing" at bounding box center [668, 916] width 67 height 12
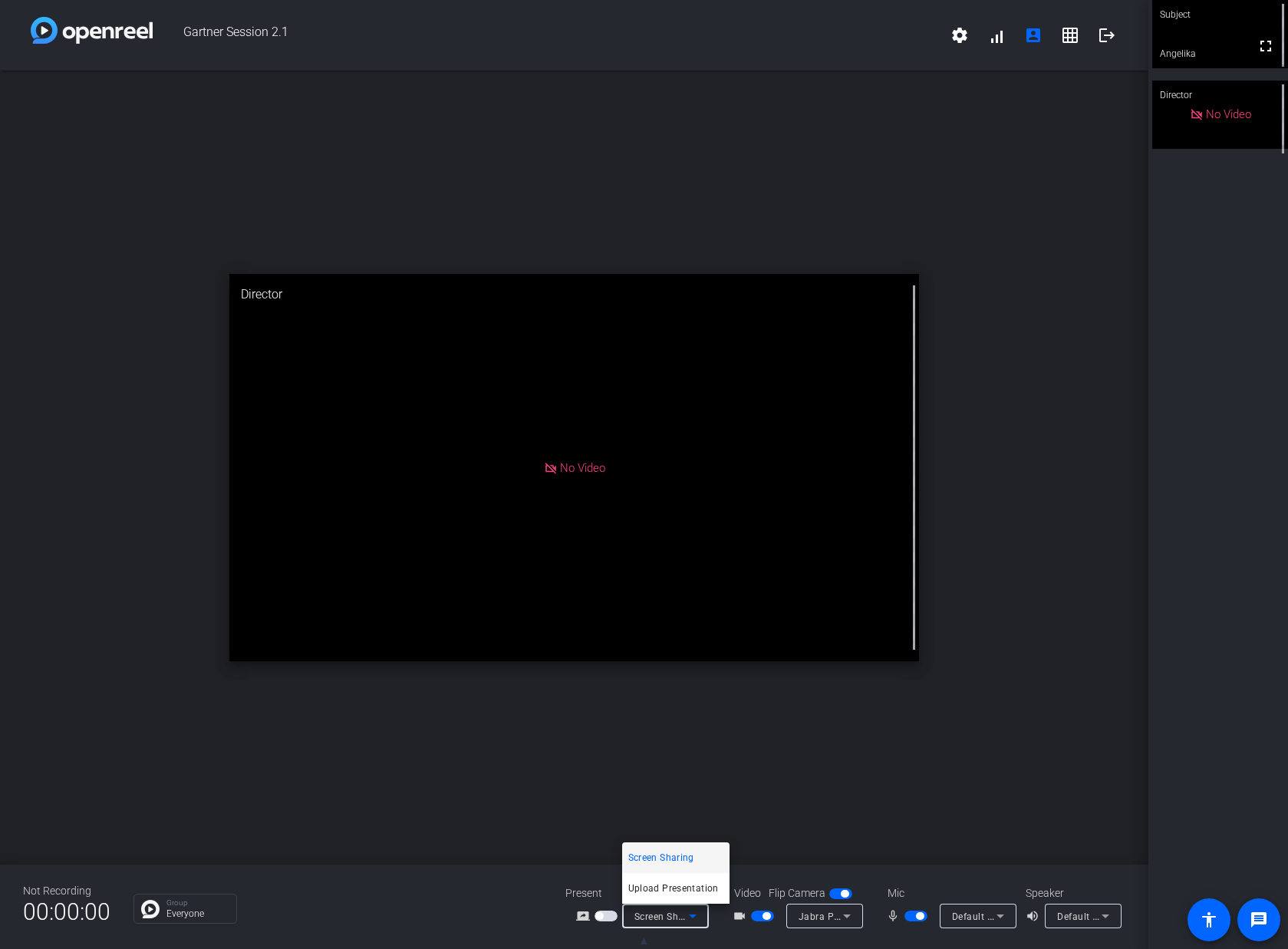
click at [664, 861] on span "Screen Sharing" at bounding box center [662, 858] width 66 height 19
click at [658, 921] on span "Screen Sharing" at bounding box center [668, 916] width 67 height 12
click at [658, 903] on mat-option "Upload Presentation" at bounding box center [676, 888] width 108 height 30
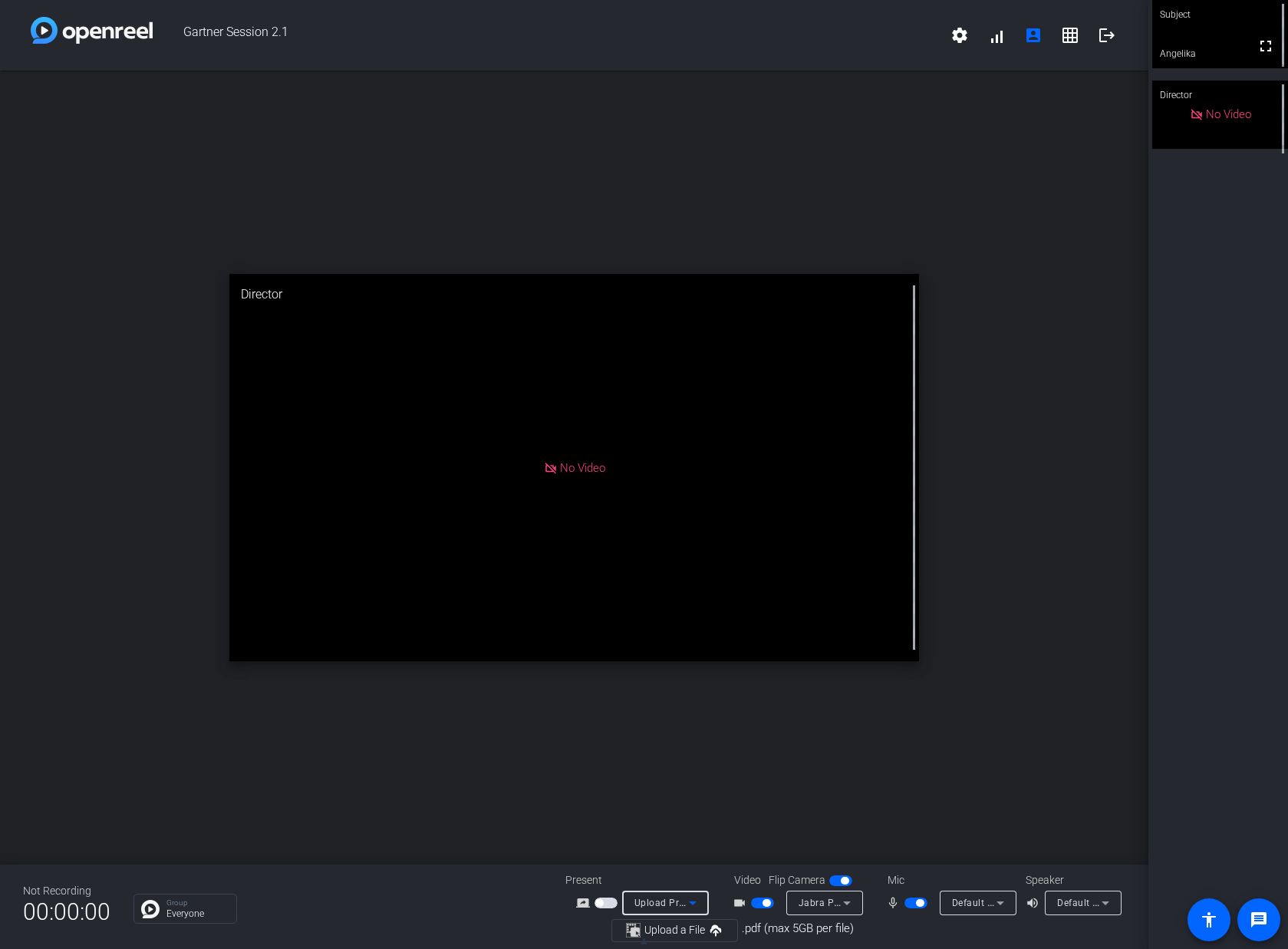
click at [658, 904] on span "Upload Presentation" at bounding box center [680, 902] width 93 height 12
click at [657, 844] on span "Screen Sharing" at bounding box center [662, 845] width 66 height 19
click at [640, 944] on span "▲" at bounding box center [644, 940] width 12 height 14
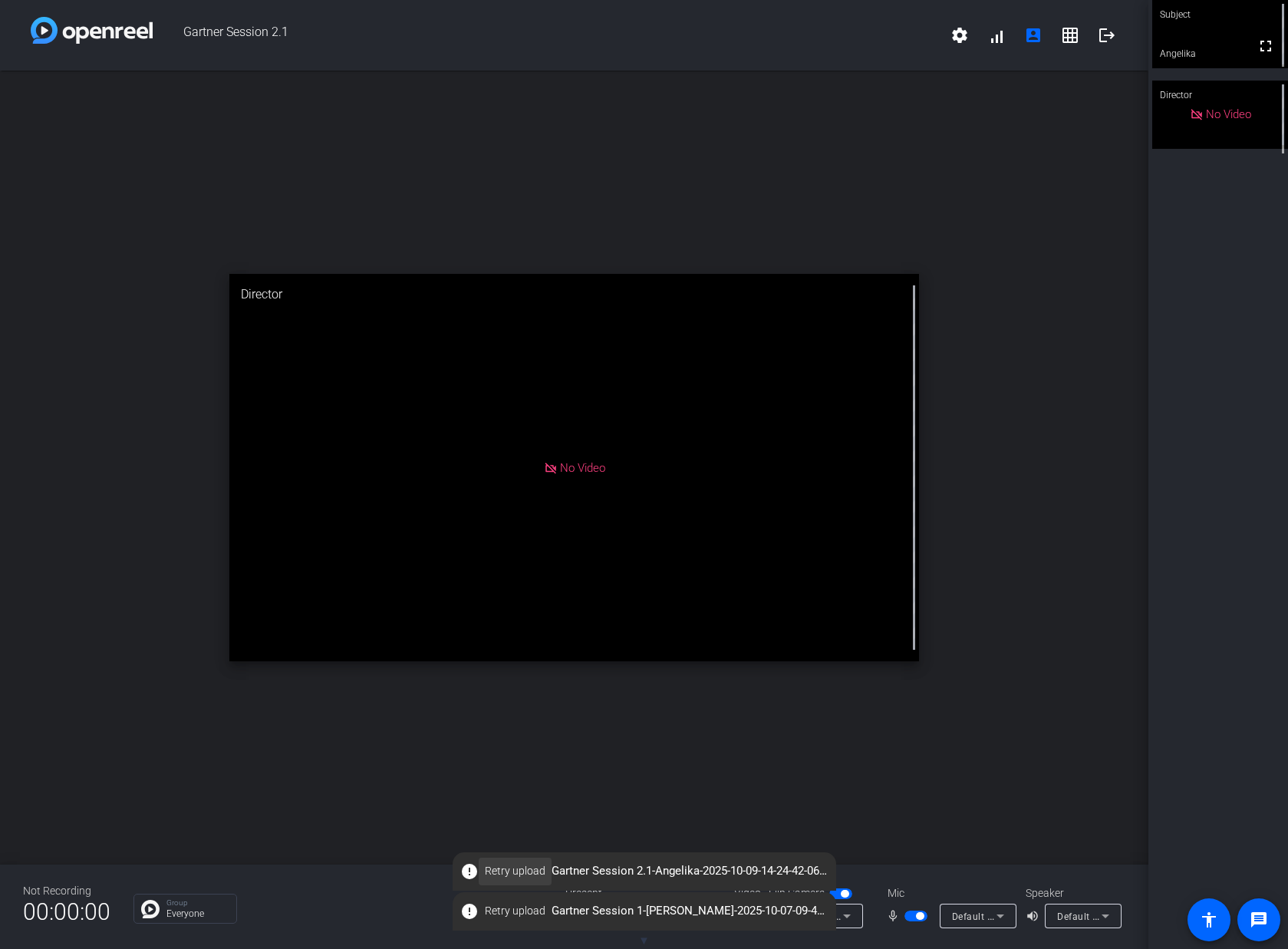
click at [507, 876] on span "Retry upload" at bounding box center [516, 871] width 61 height 16
click at [570, 206] on div "open_in_new Director No Video" at bounding box center [574, 467] width 1148 height 794
click at [1108, 34] on mat-icon "logout" at bounding box center [1108, 35] width 19 height 19
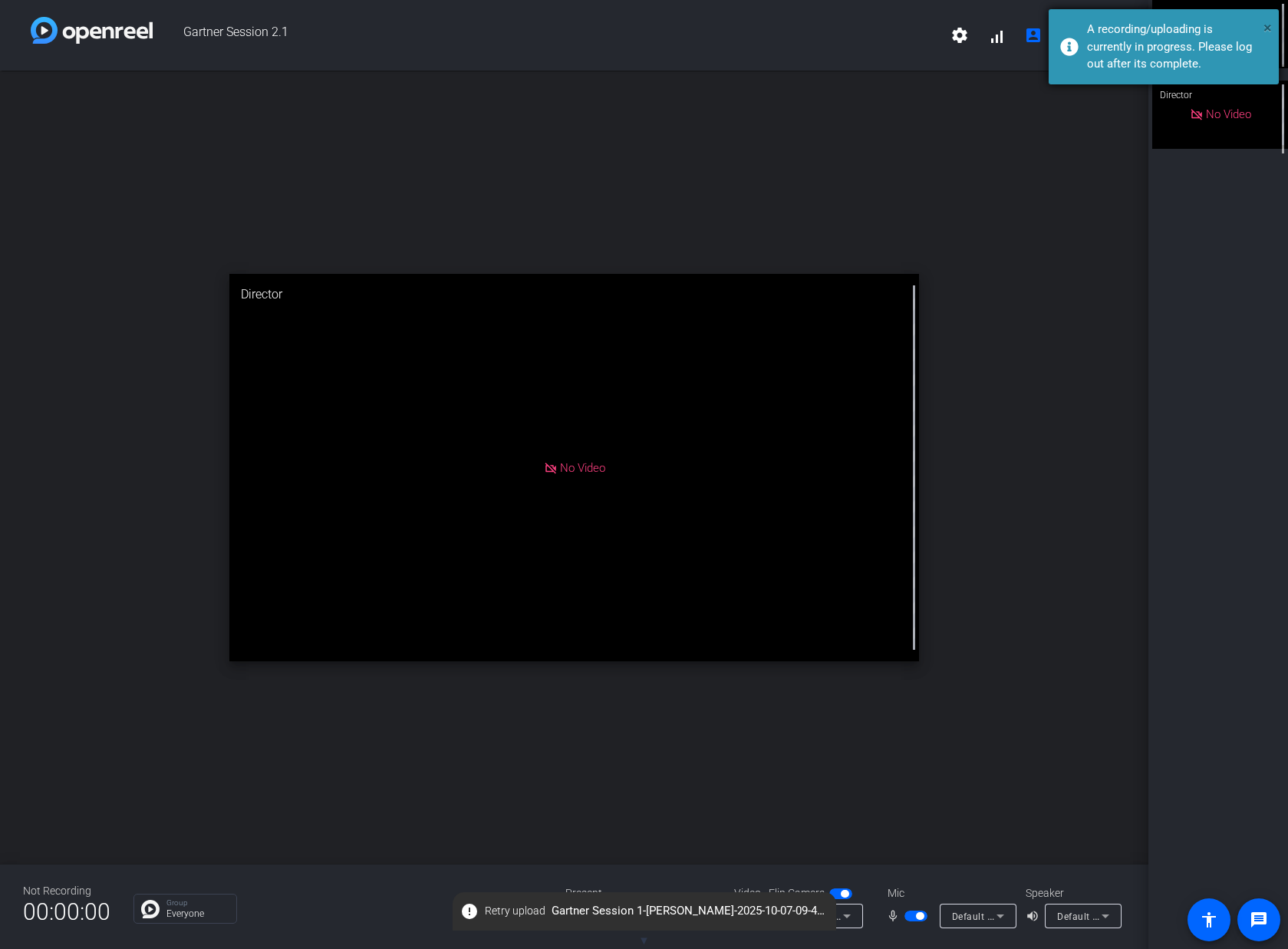
click at [1269, 26] on span "×" at bounding box center [1268, 28] width 9 height 19
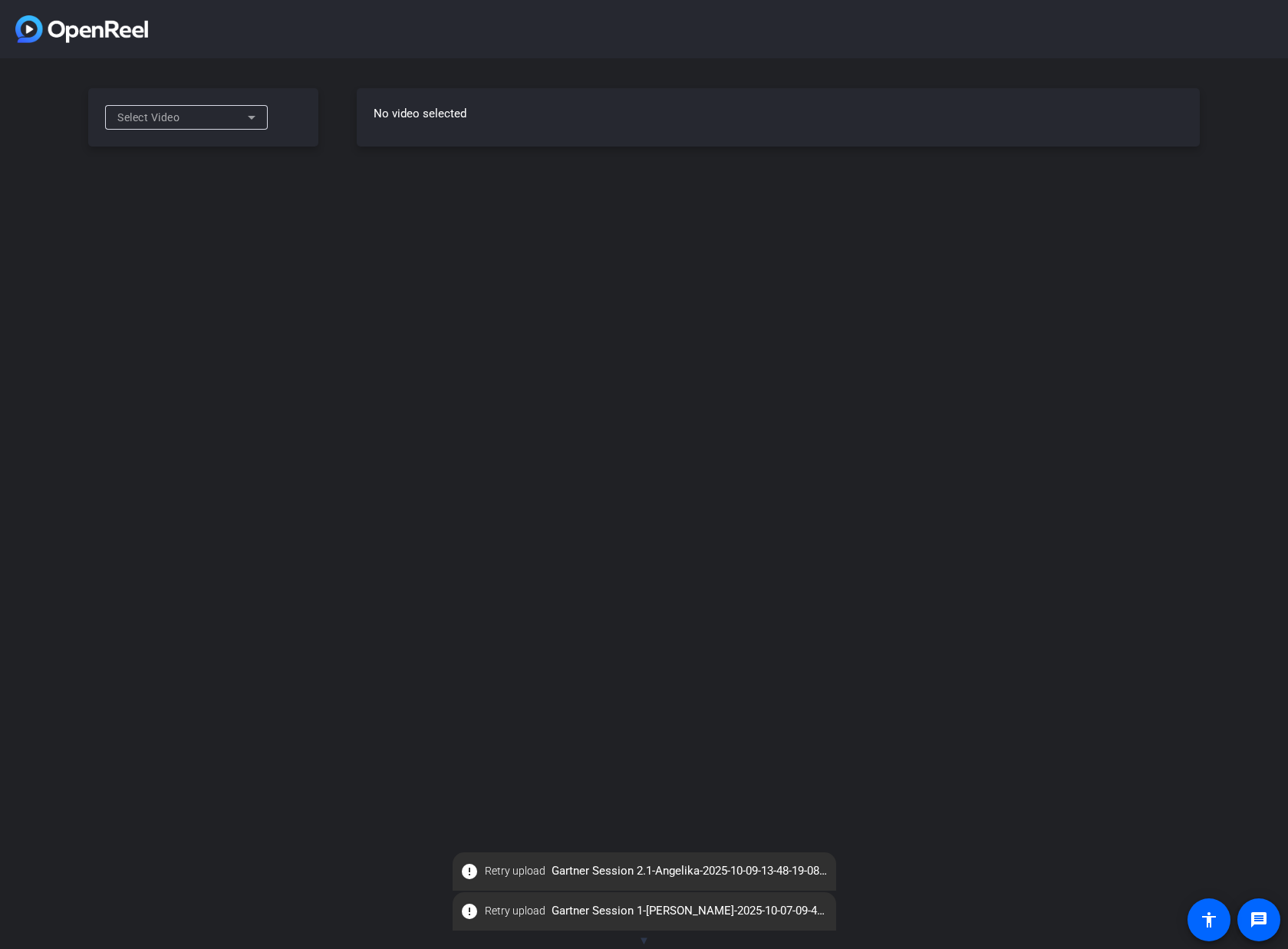
click at [251, 117] on icon at bounding box center [252, 117] width 8 height 4
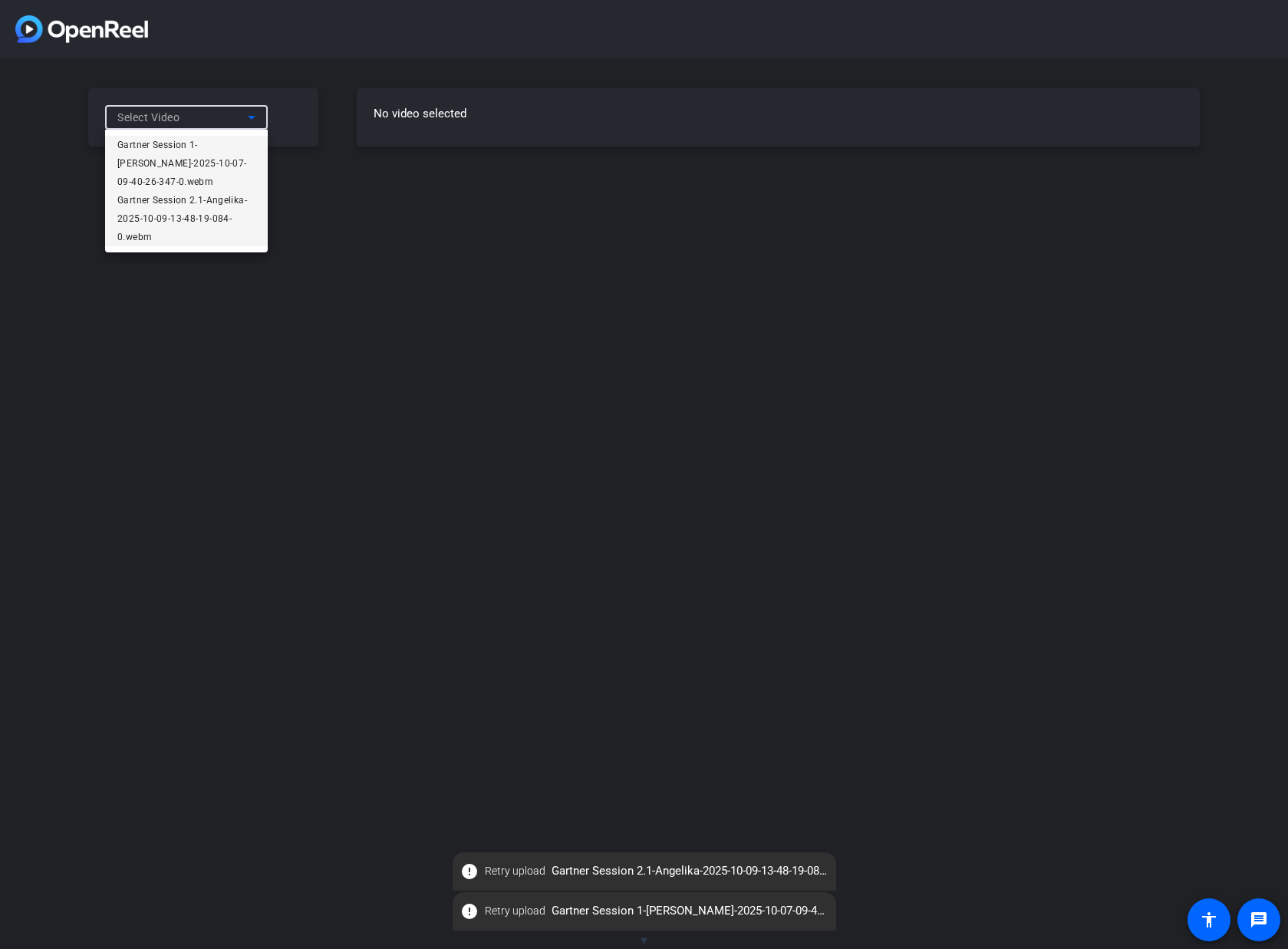
click at [223, 225] on span "Gartner Session 2.1-Angelika-2025-10-09-13-48-19-084-0.webm" at bounding box center [186, 219] width 138 height 55
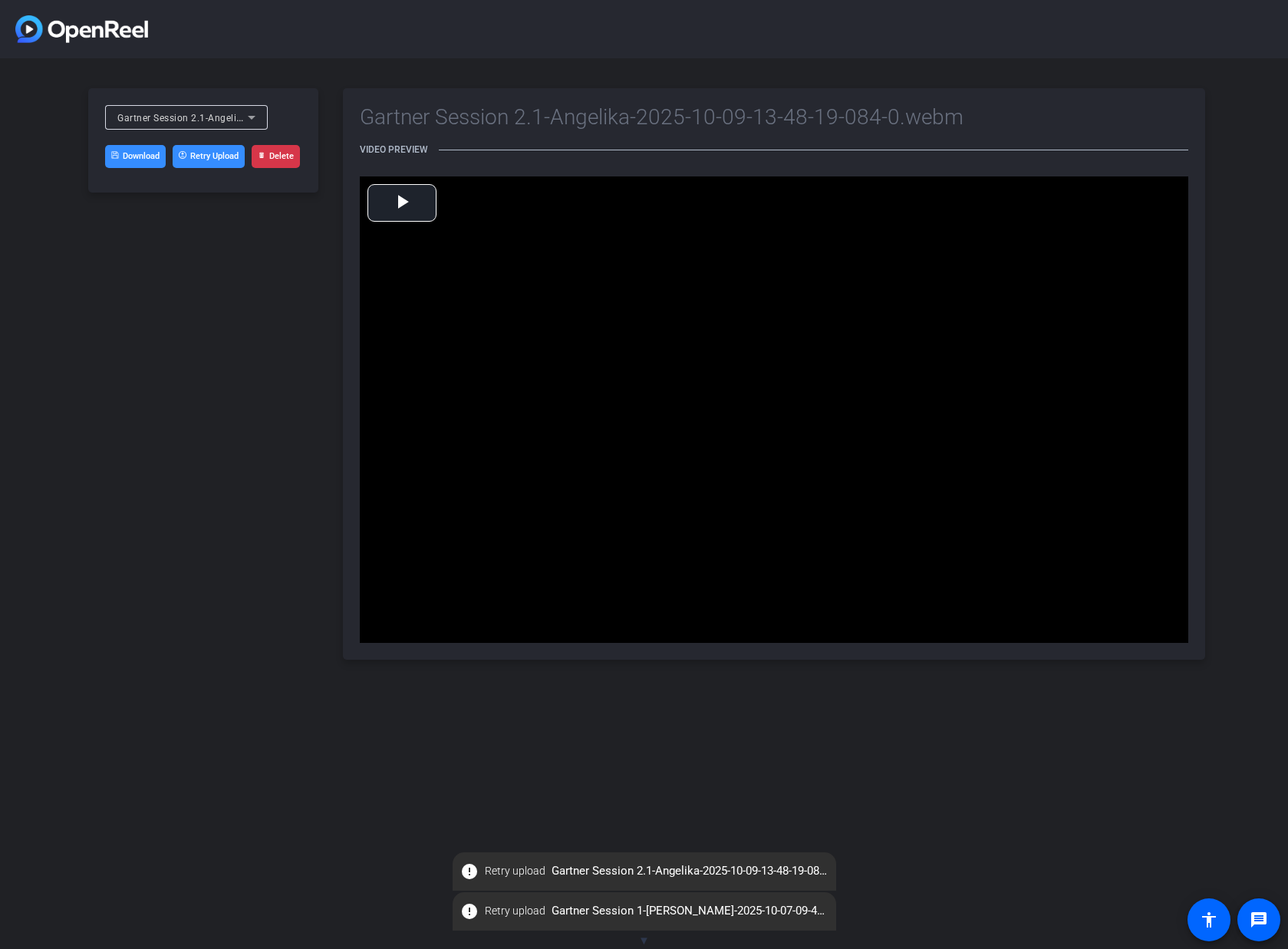
click at [173, 116] on span "Gartner Session 2.1-Angelika-2025-10-09-13-48-19-084-0.webm" at bounding box center [259, 117] width 284 height 12
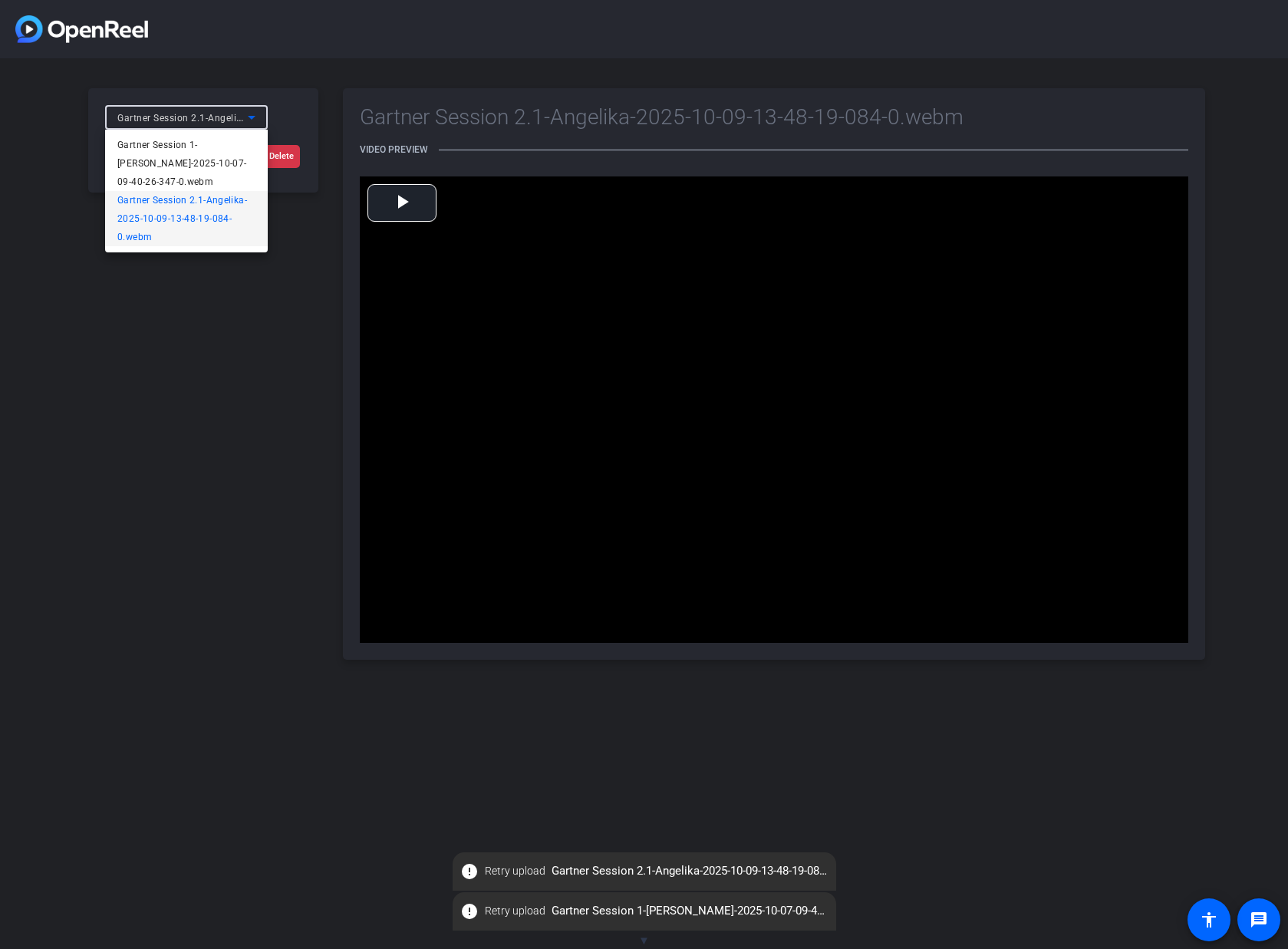
click at [181, 339] on div at bounding box center [644, 474] width 1288 height 949
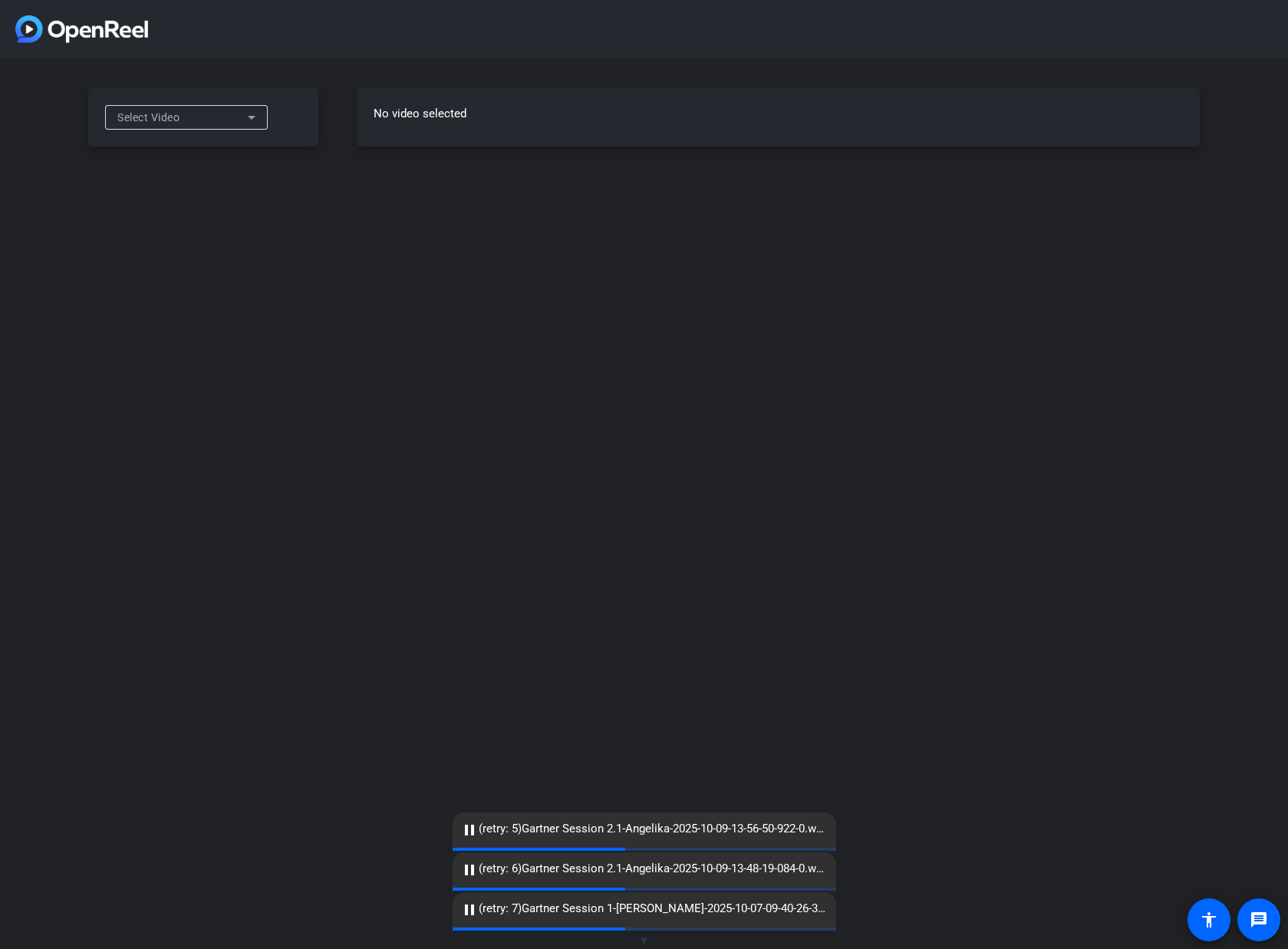
click at [159, 115] on span "Select Video" at bounding box center [148, 117] width 62 height 12
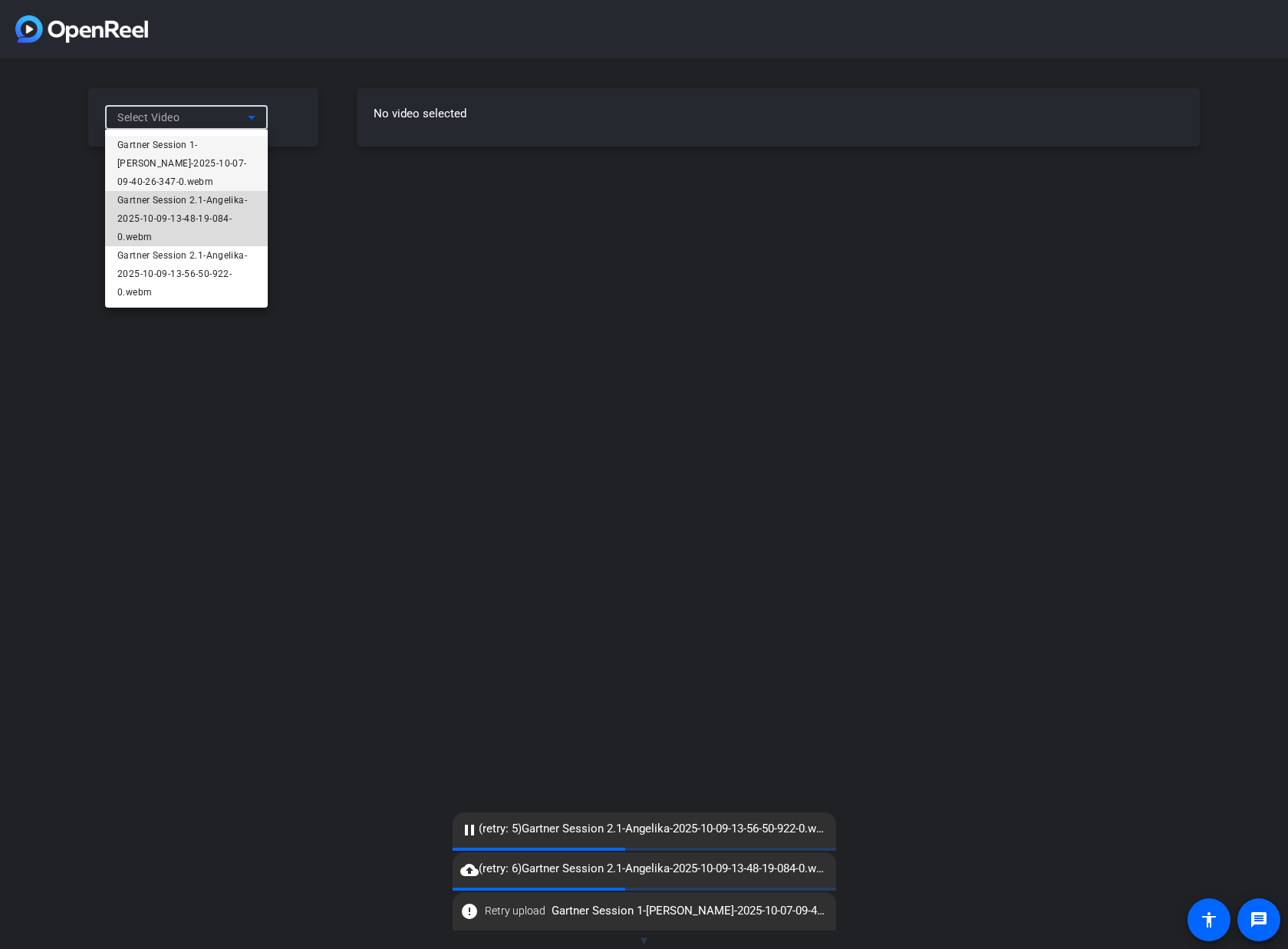
click at [212, 234] on span "Gartner Session 2.1-Angelika-2025-10-09-13-48-19-084-0.webm" at bounding box center [186, 219] width 138 height 55
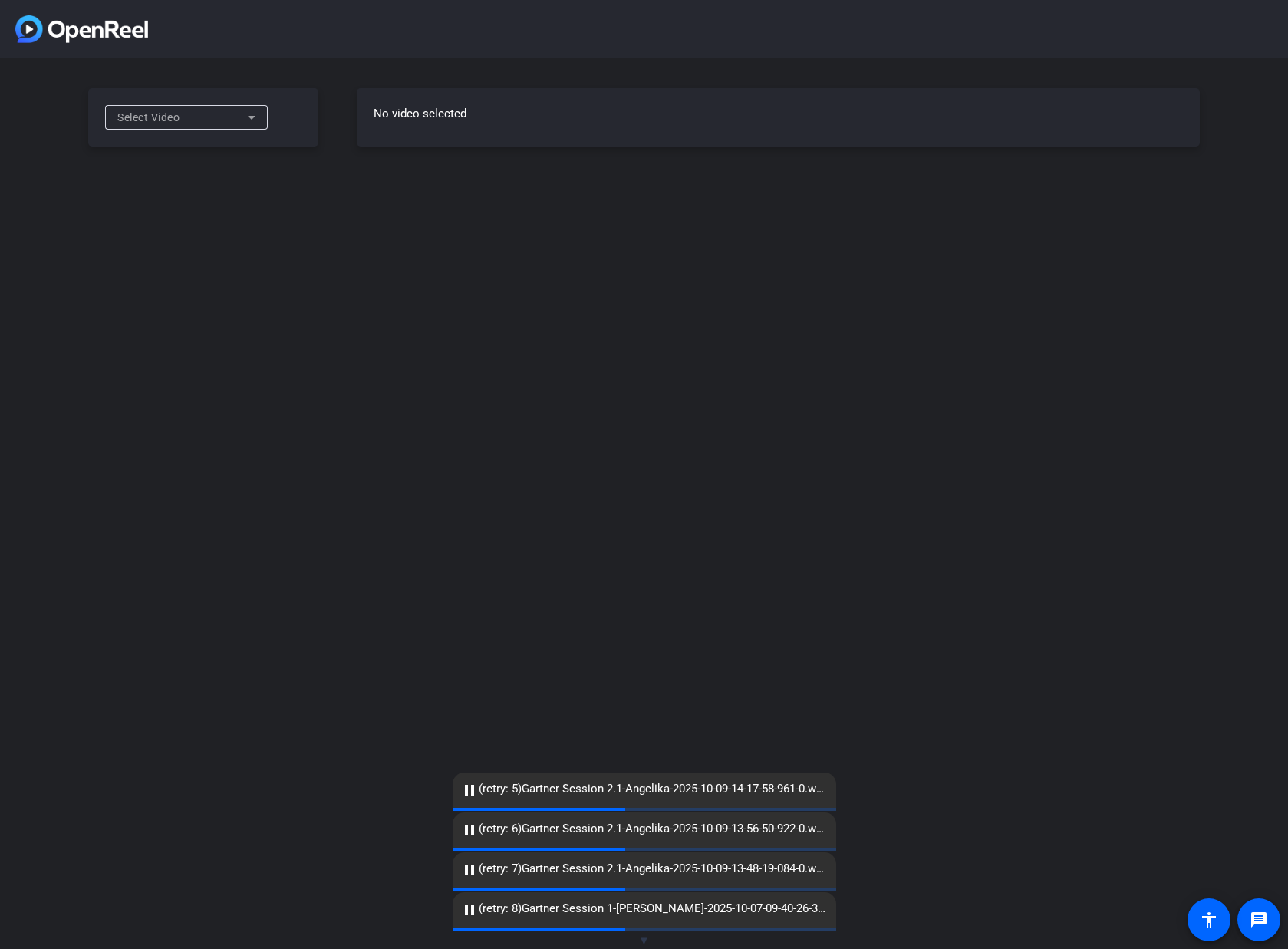
click at [193, 122] on div "Select Video" at bounding box center [182, 118] width 130 height 19
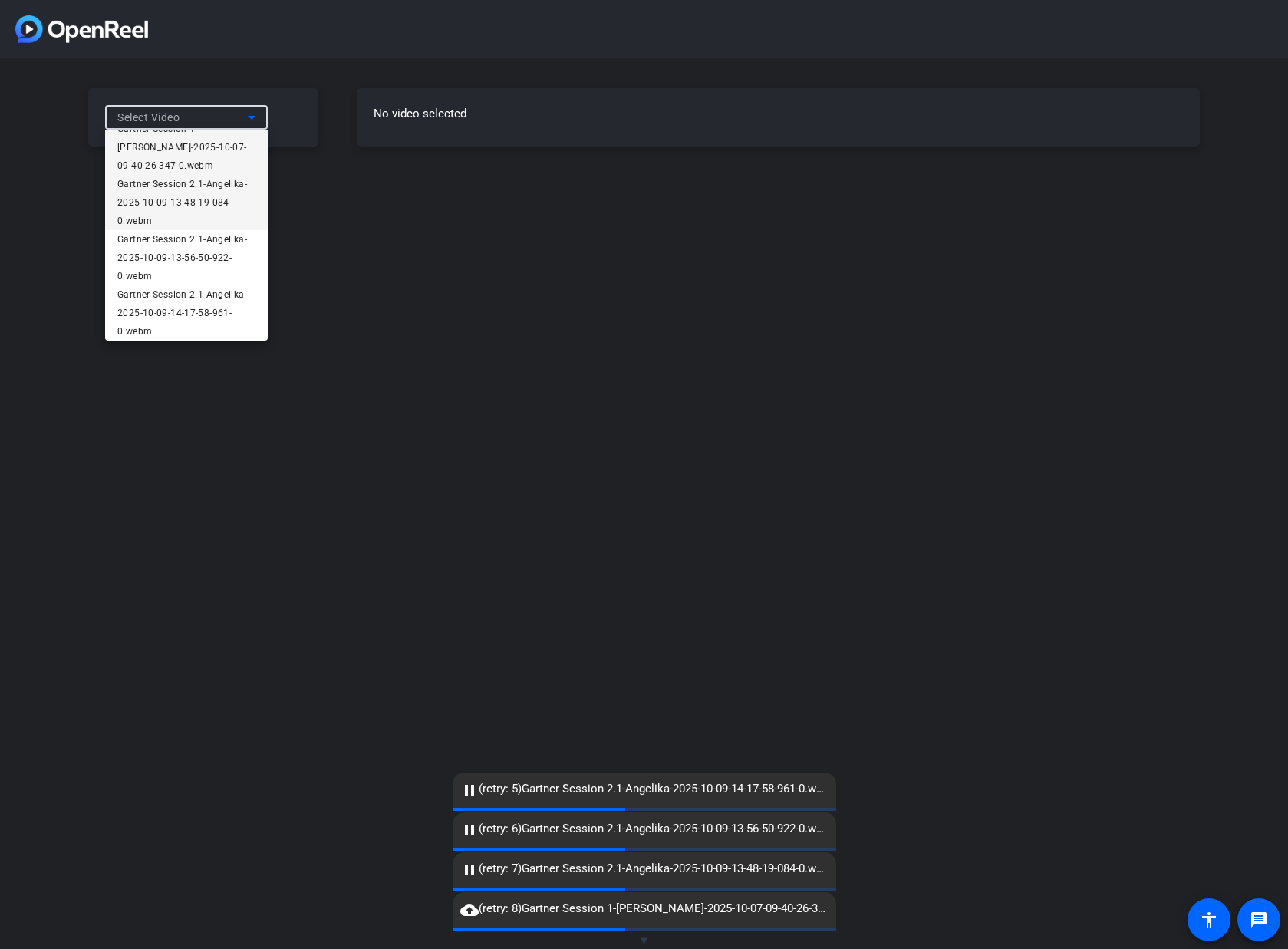
scroll to position [22, 0]
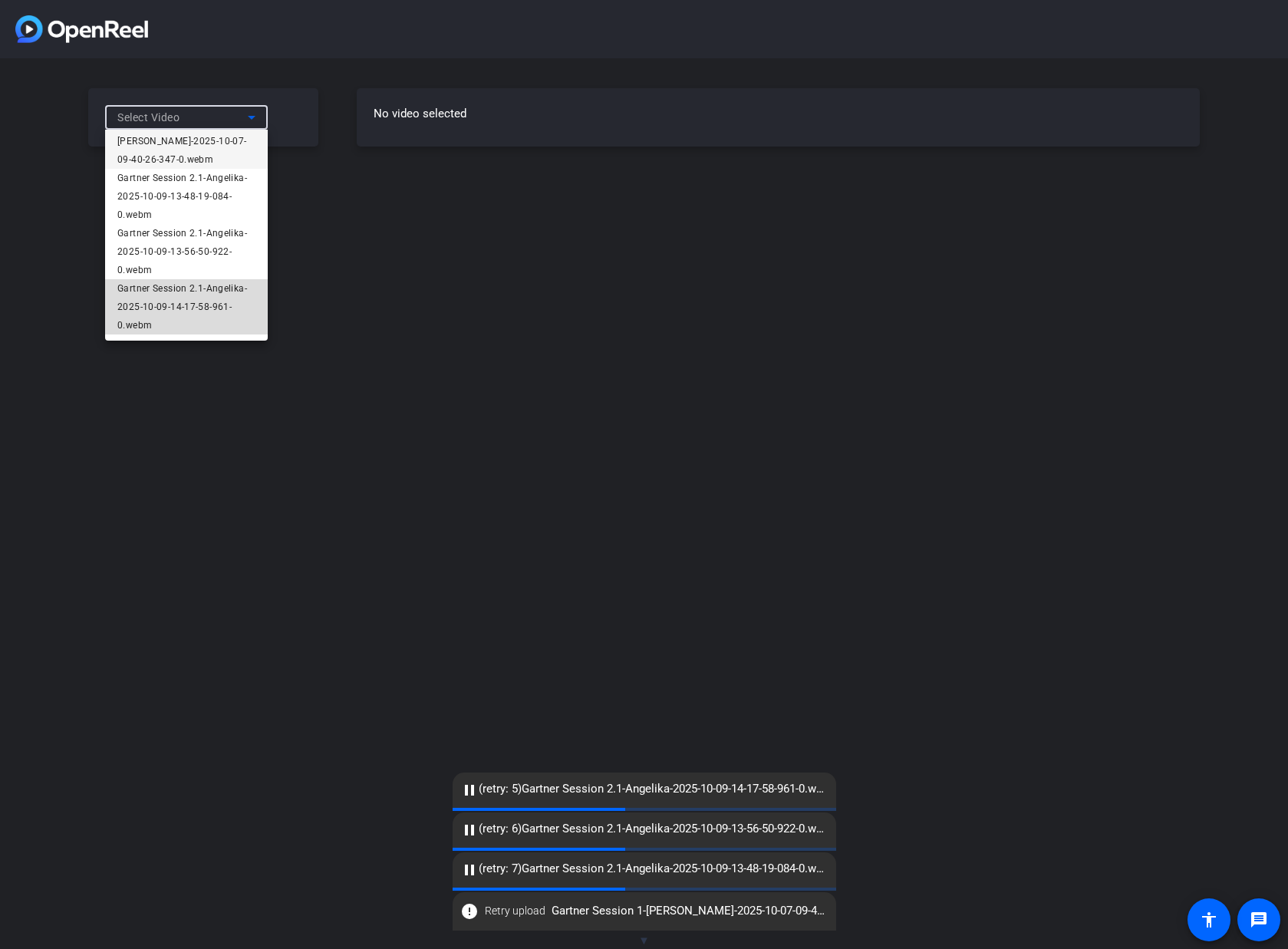
click at [201, 313] on span "Gartner Session 2.1-Angelika-2025-10-09-14-17-58-961-0.webm" at bounding box center [186, 307] width 138 height 55
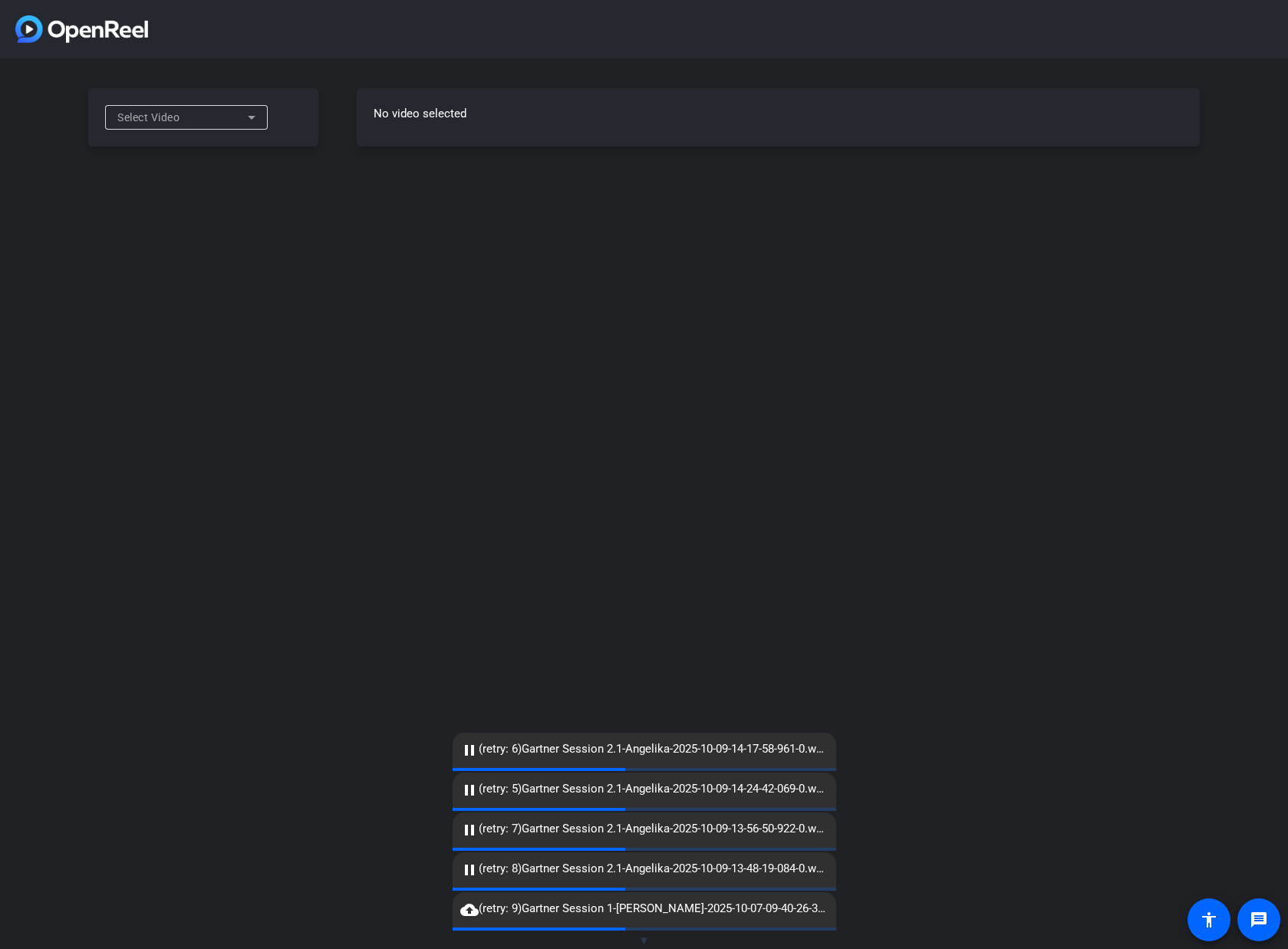
click at [256, 110] on icon at bounding box center [252, 118] width 19 height 19
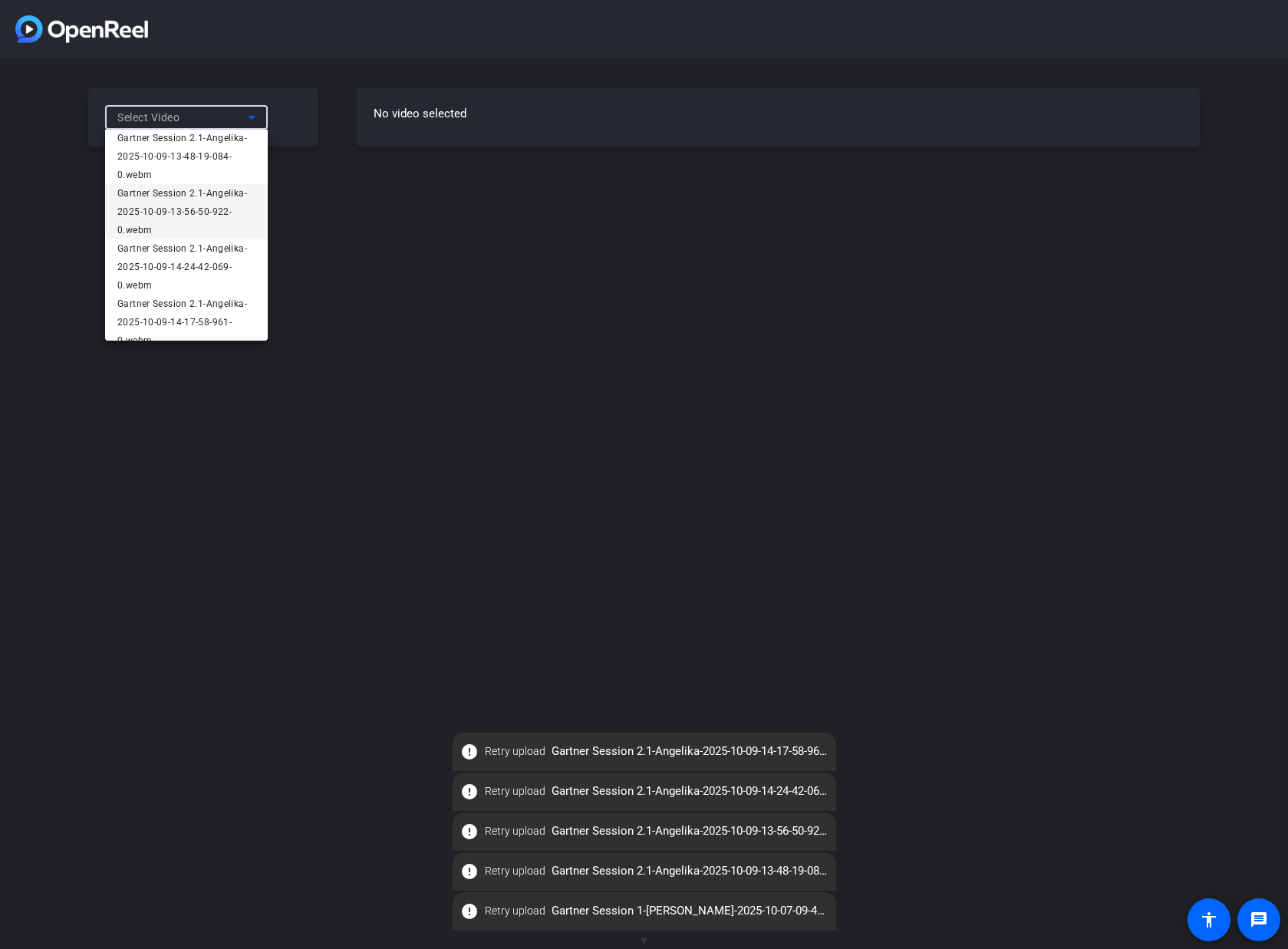
scroll to position [77, 0]
click at [209, 249] on span "Gartner Session 2.1-Angelika-2025-10-09-14-24-42-069-0.webm" at bounding box center [186, 252] width 138 height 55
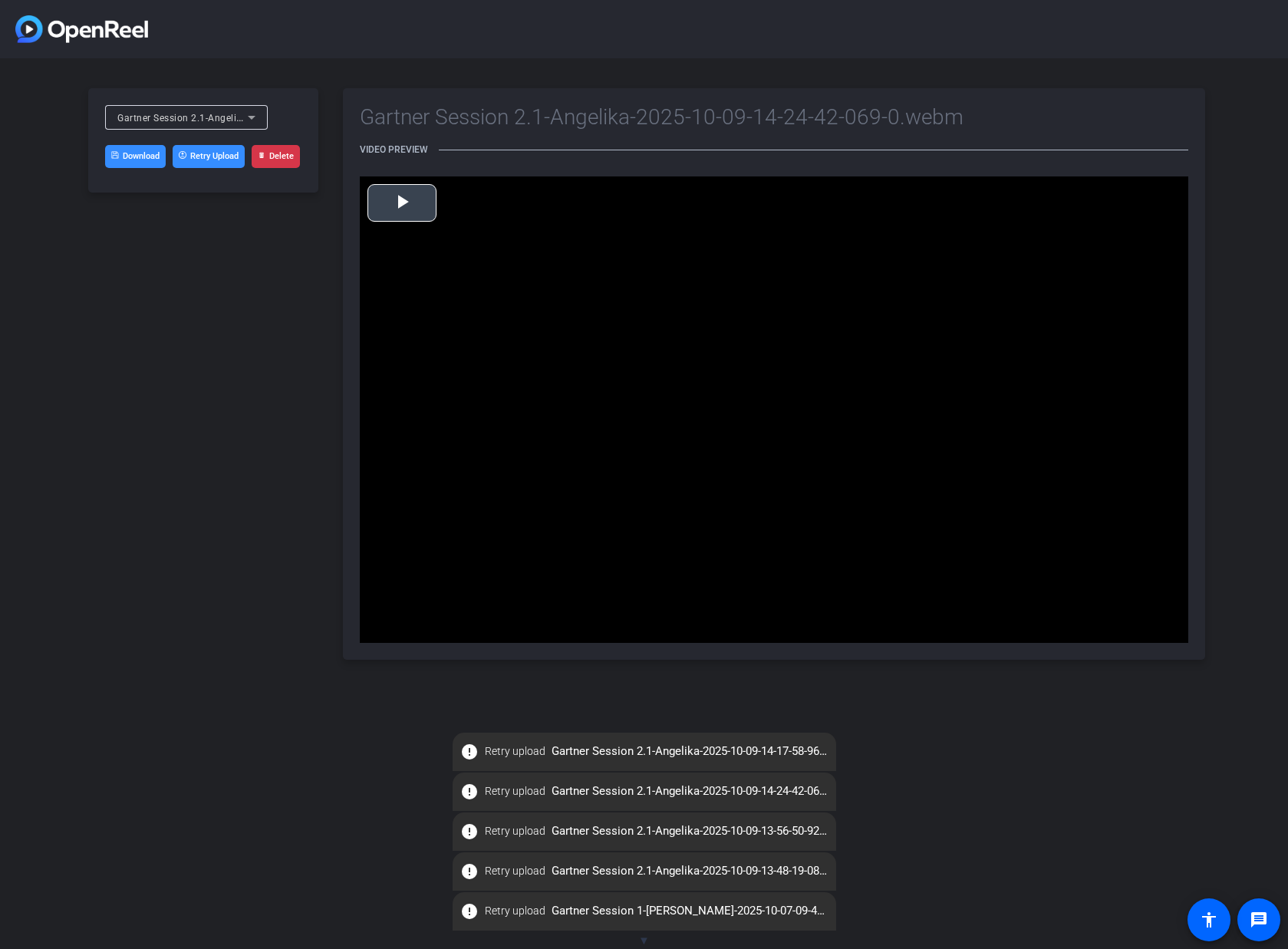
click at [402, 202] on span "Video Player" at bounding box center [402, 202] width 0 height 0
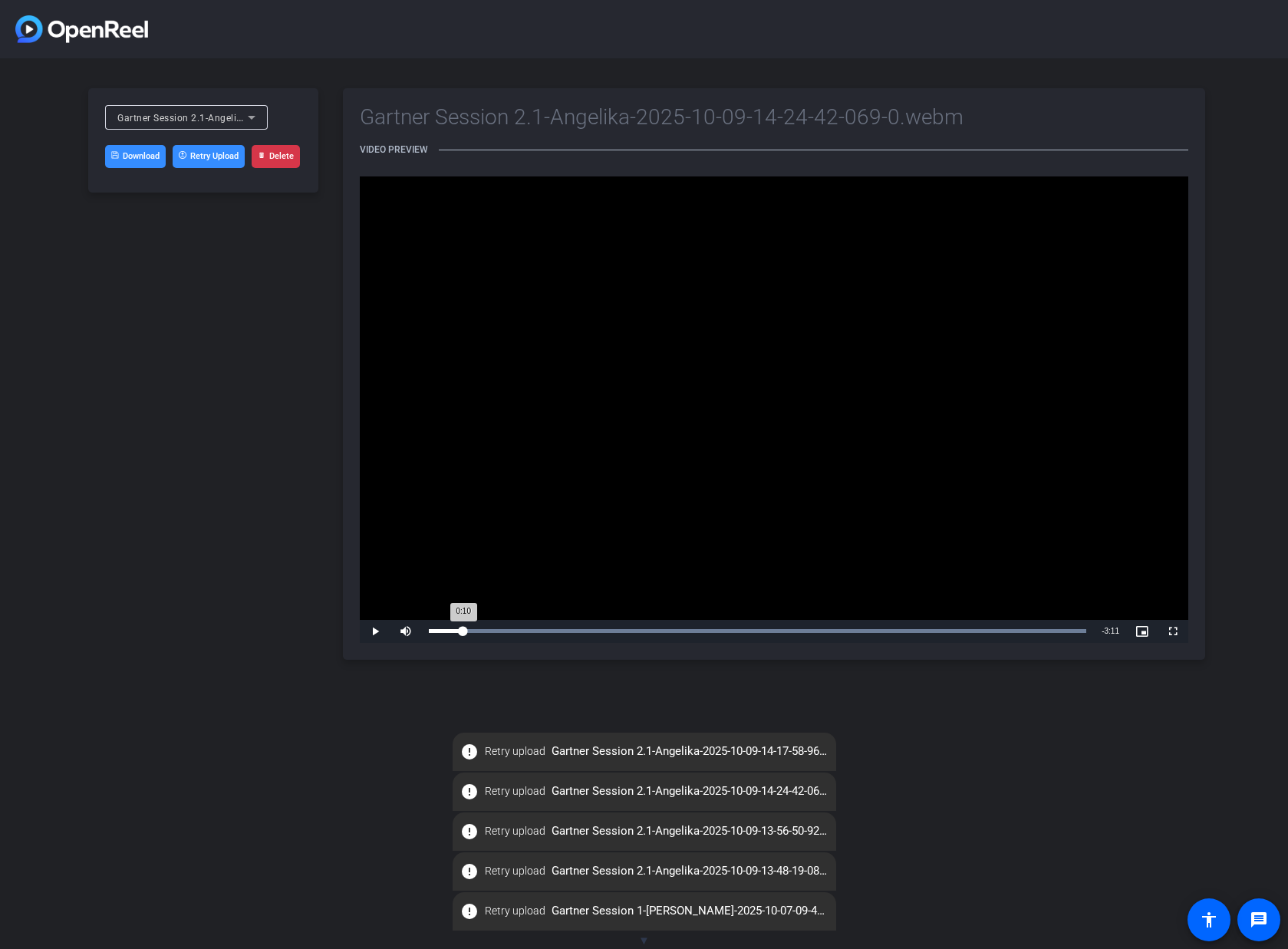
click at [463, 633] on div "Loaded : 100.00% 0:10 0:10" at bounding box center [757, 631] width 673 height 23
click at [458, 630] on div "Loaded : 100.00% 0:09 0:09" at bounding box center [758, 630] width 658 height 4
click at [452, 633] on div "Loaded : 100.00% 0:07 0:09" at bounding box center [758, 630] width 658 height 4
click at [447, 631] on div "0:07" at bounding box center [441, 630] width 23 height 4
click at [440, 632] on div "Loaded : 100.00% 0:03 0:03" at bounding box center [757, 631] width 673 height 23
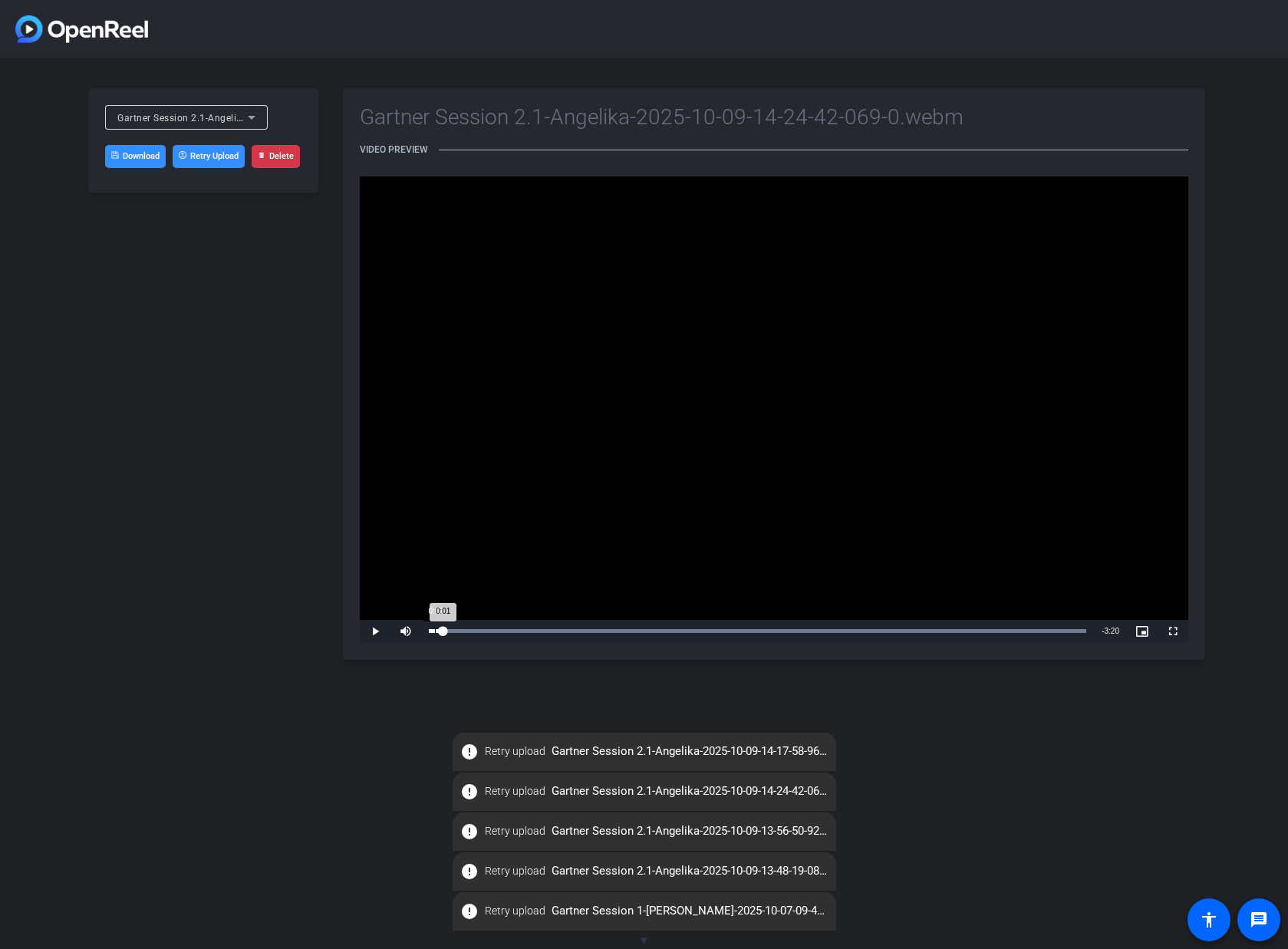
click at [435, 633] on div "Loaded : 100.00% 0:01 0:01" at bounding box center [757, 631] width 673 height 23
click at [380, 631] on span "Video Player" at bounding box center [375, 631] width 30 height 0
click at [520, 627] on div "Loaded : 100.00% 0:26 0:27" at bounding box center [757, 631] width 673 height 23
click at [565, 629] on div "Loaded : 100.00% 0:41 0:27" at bounding box center [758, 630] width 658 height 4
click at [623, 631] on div "Loaded : 100.00% 0:59 0:59" at bounding box center [758, 630] width 658 height 4
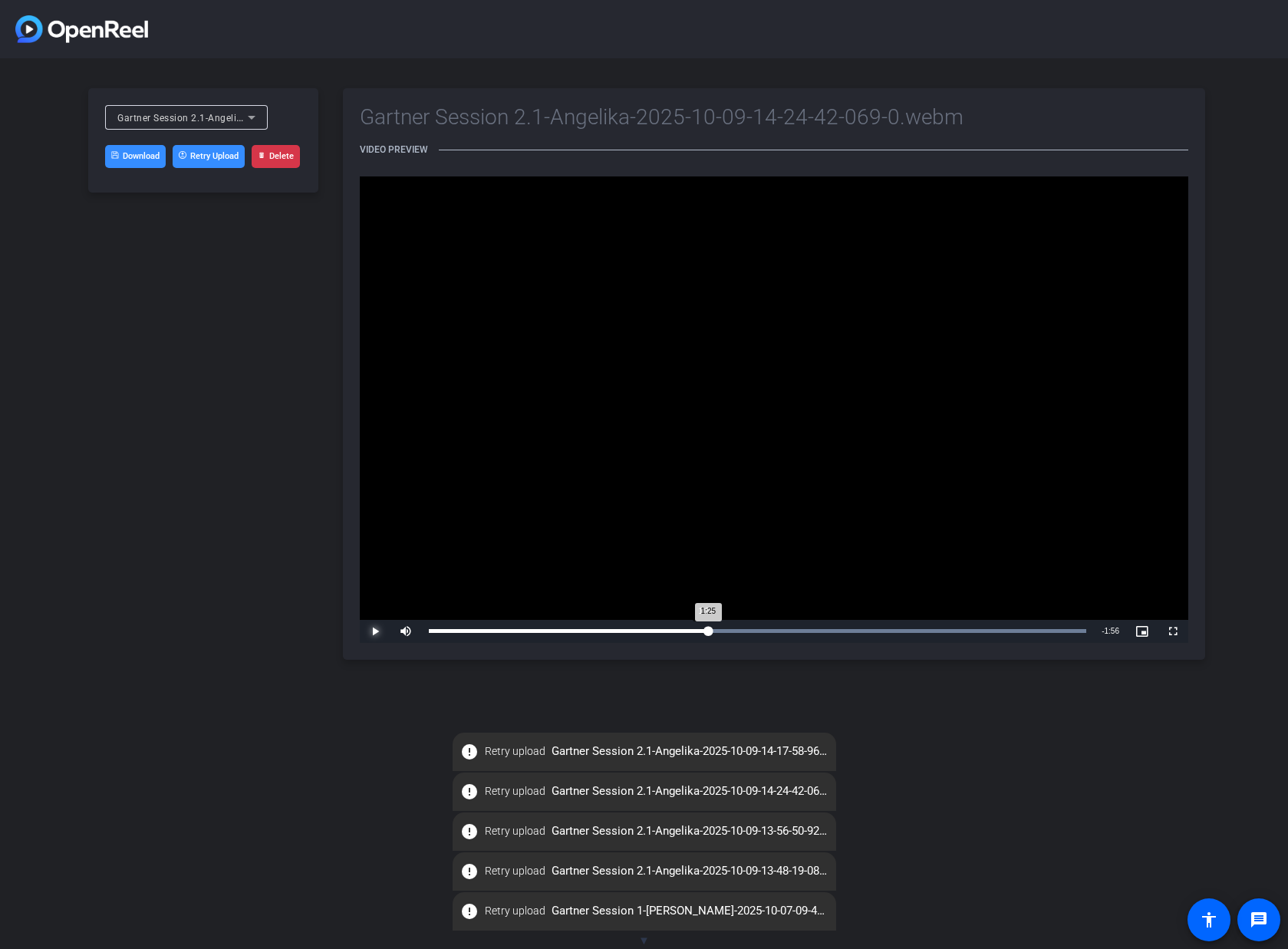
click at [708, 623] on div "Loaded : 100.00% 1:24 1:25" at bounding box center [757, 631] width 673 height 23
click at [787, 633] on div "Loaded : 100.00% 1:49 1:49" at bounding box center [757, 631] width 673 height 23
drag, startPoint x: 743, startPoint y: 626, endPoint x: 705, endPoint y: 630, distance: 38.2
click at [743, 626] on div "Loaded : 100.00% 1:36 1:36" at bounding box center [757, 631] width 673 height 23
drag, startPoint x: 698, startPoint y: 630, endPoint x: 673, endPoint y: 633, distance: 25.2
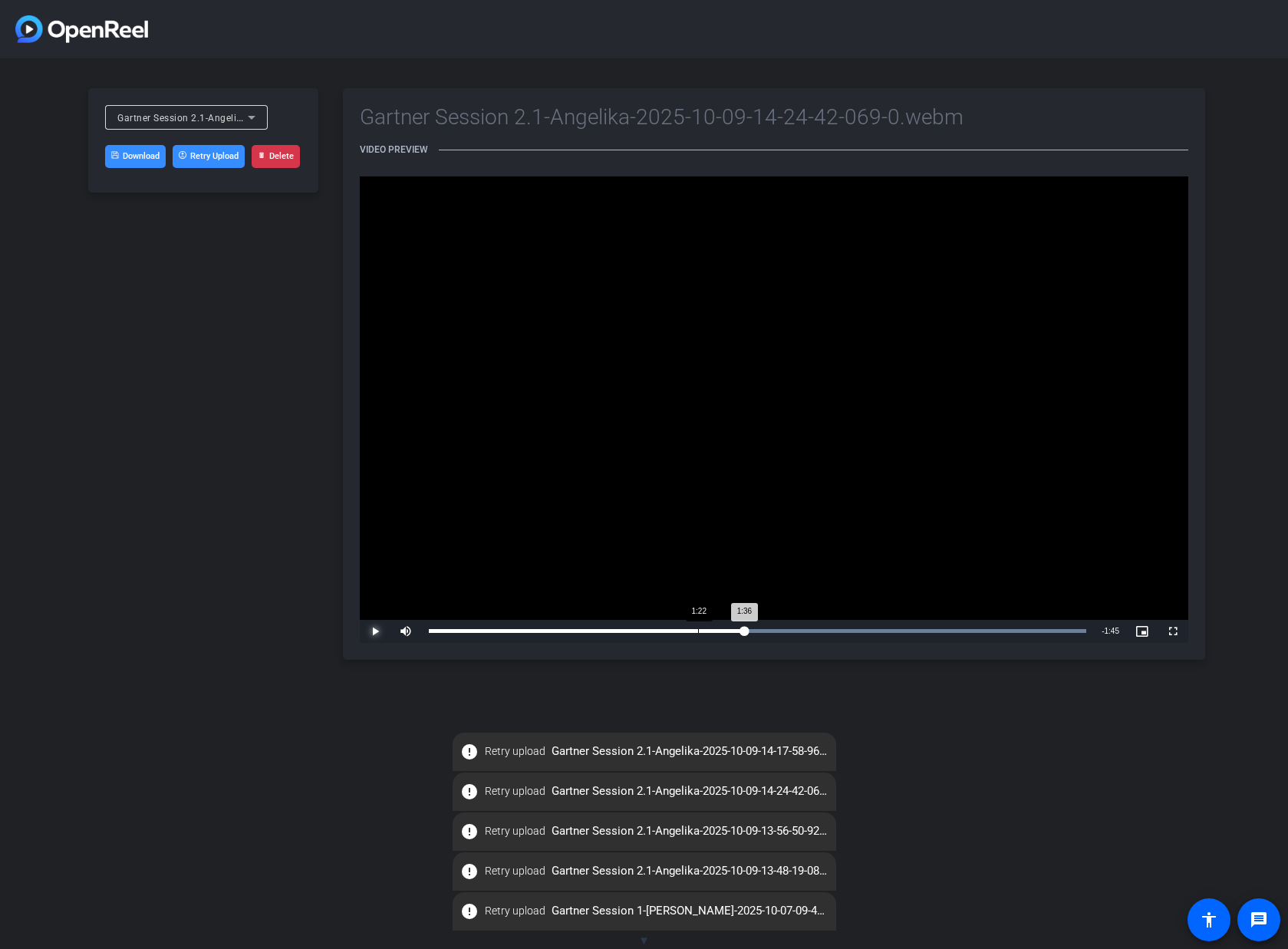
click at [697, 630] on div "Loaded : 100.00% 1:22 1:36" at bounding box center [758, 630] width 658 height 4
click at [1003, 629] on div "Loaded : 100.00% 2:56 1:22" at bounding box center [758, 630] width 658 height 4
drag, startPoint x: 1098, startPoint y: 626, endPoint x: 1073, endPoint y: 630, distance: 25.3
click at [1098, 626] on div "Remaining Time - 0:25" at bounding box center [1111, 631] width 33 height 23
click at [1071, 631] on div "Loaded : 100.00% 3:18 2:56" at bounding box center [758, 630] width 658 height 4
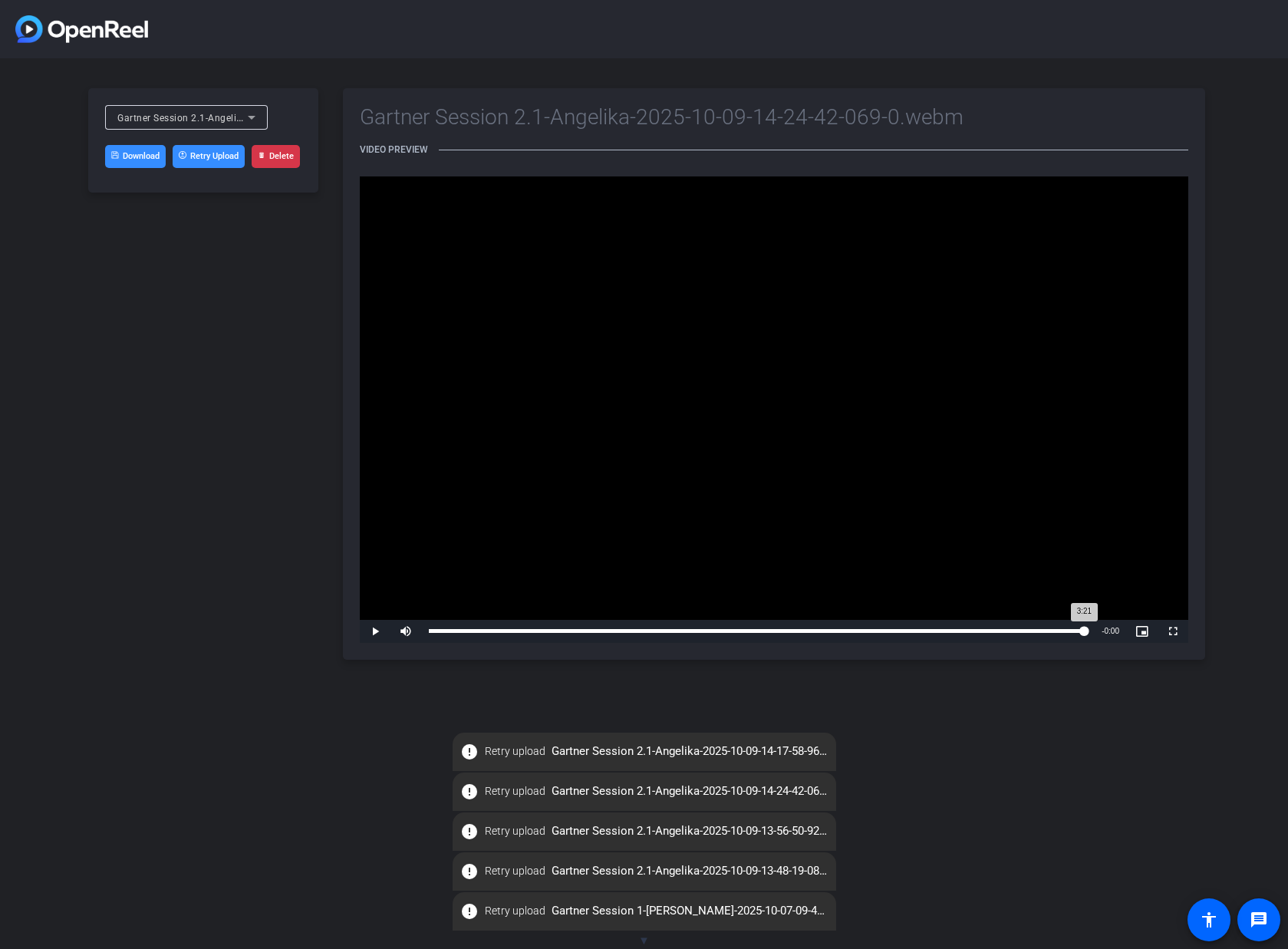
click at [1084, 632] on div "Loaded : 100.00% 3:21 3:21" at bounding box center [758, 630] width 658 height 4
click at [53, 509] on div "Gartner Session 2.1-Angelika-2025-10-09-14-24-42-069-0.webm Download Retry Uplo…" at bounding box center [644, 374] width 1288 height 631
